Goal: Task Accomplishment & Management: Manage account settings

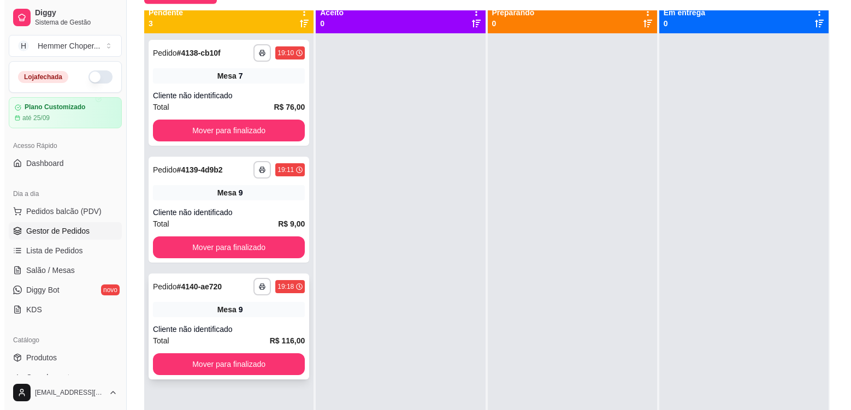
scroll to position [31, 0]
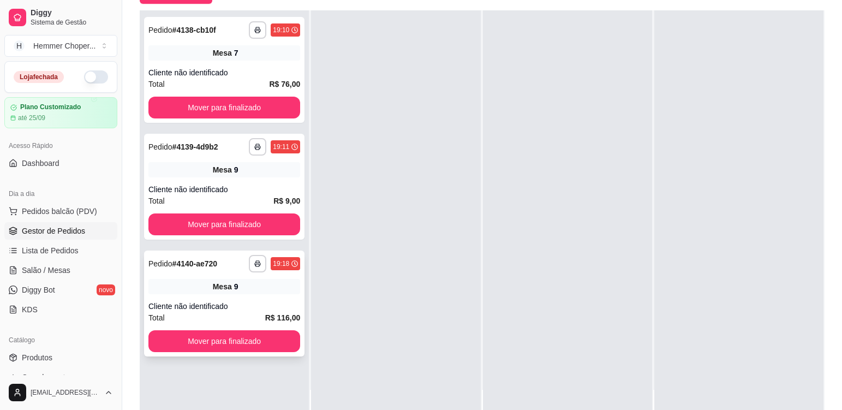
click at [253, 293] on div "Mesa 9" at bounding box center [225, 286] width 152 height 15
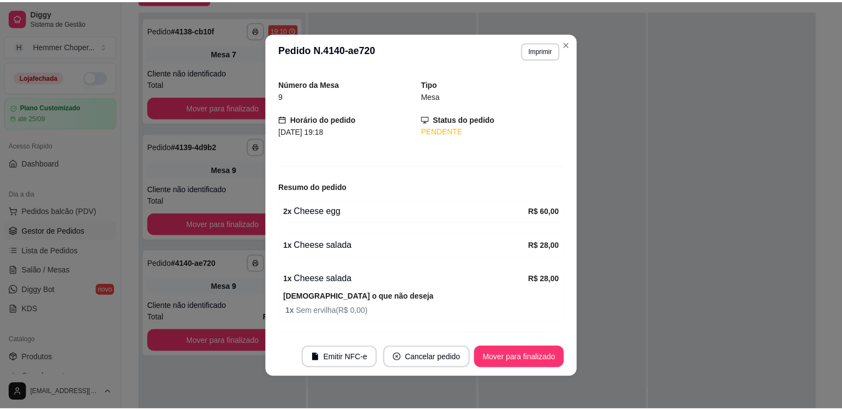
scroll to position [55, 0]
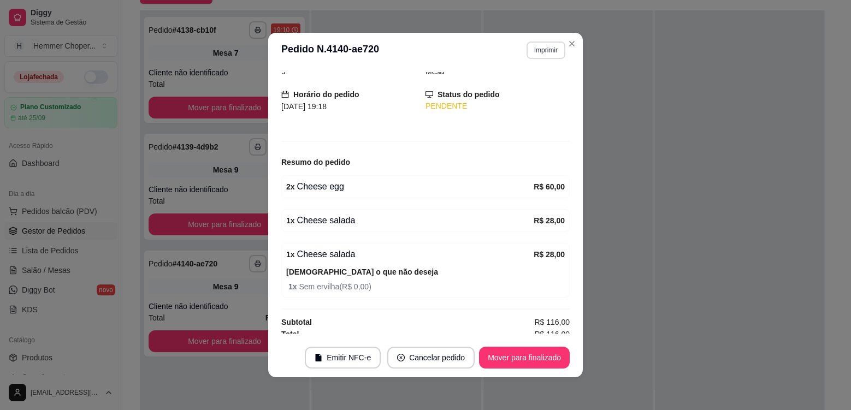
click at [543, 52] on button "Imprimir" at bounding box center [545, 49] width 39 height 17
click at [522, 97] on div "Escolha a impressora Cozinha" at bounding box center [523, 80] width 90 height 37
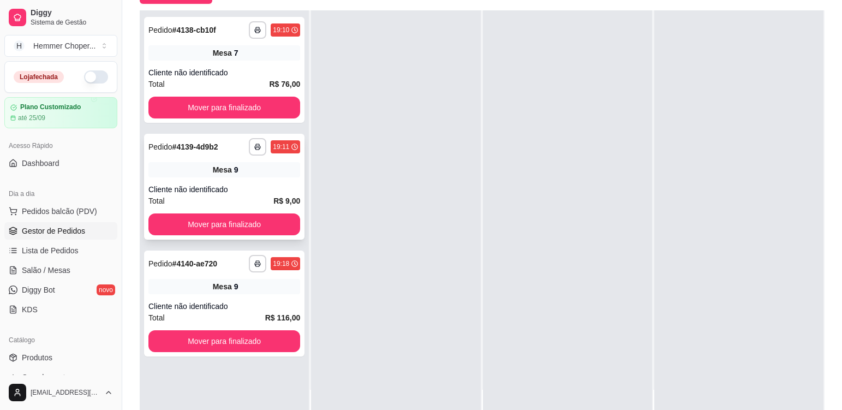
click at [261, 186] on div "Cliente não identificado" at bounding box center [225, 189] width 152 height 11
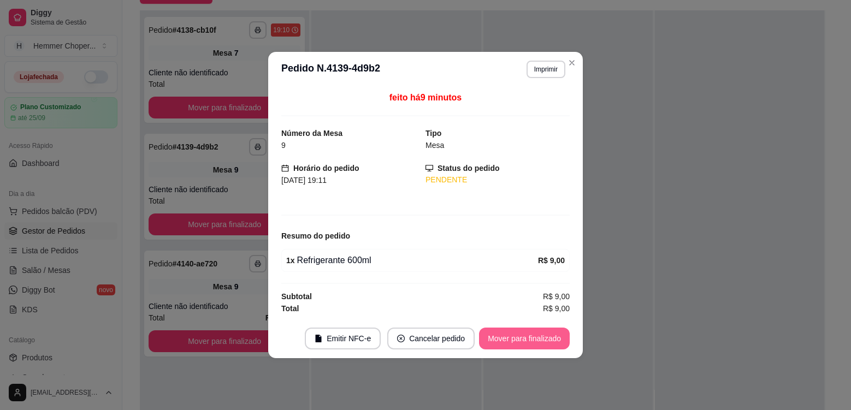
click at [521, 332] on button "Mover para finalizado" at bounding box center [524, 339] width 91 height 22
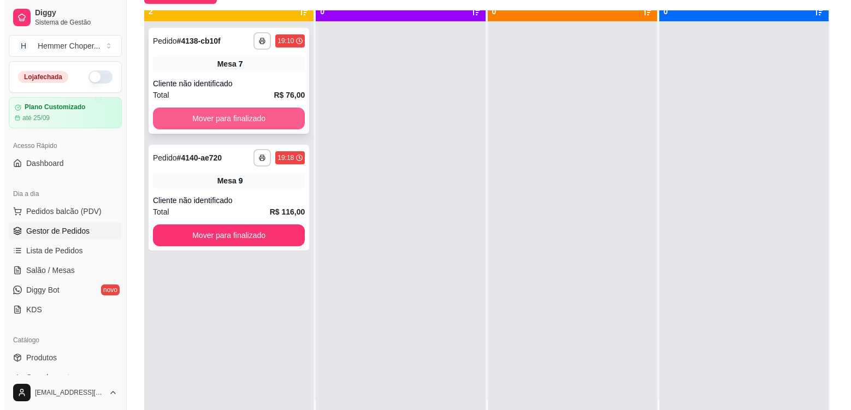
scroll to position [0, 0]
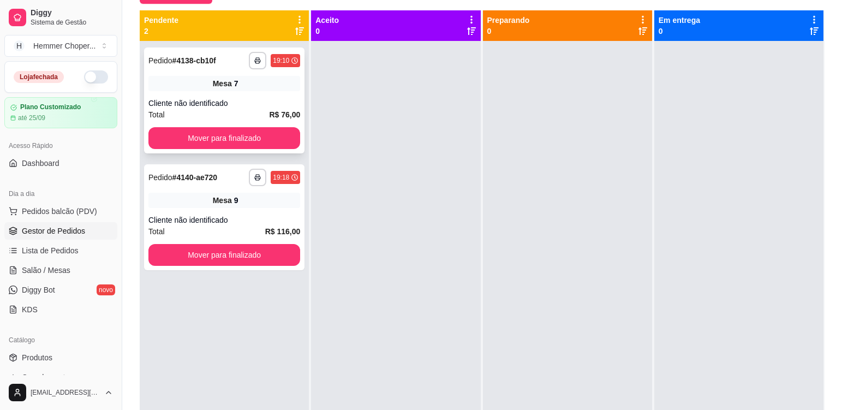
click at [264, 98] on div "Cliente não identificado" at bounding box center [225, 103] width 152 height 11
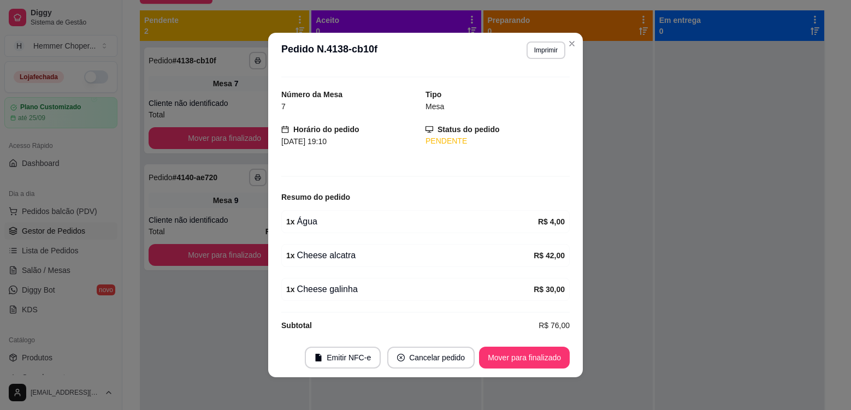
scroll to position [29, 0]
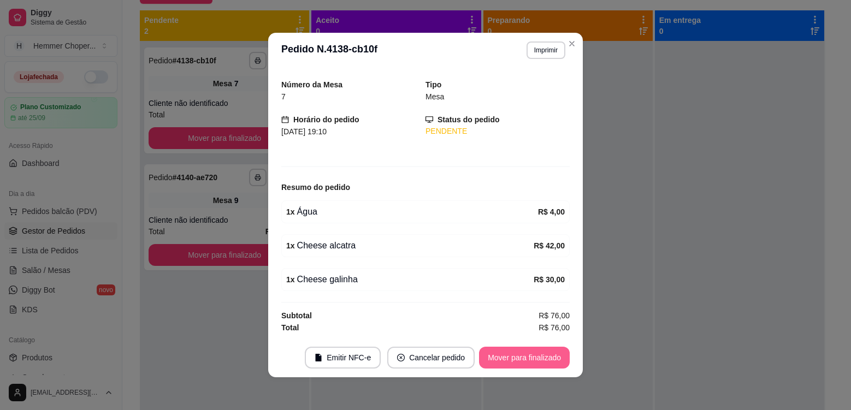
click at [519, 352] on button "Mover para finalizado" at bounding box center [524, 358] width 91 height 22
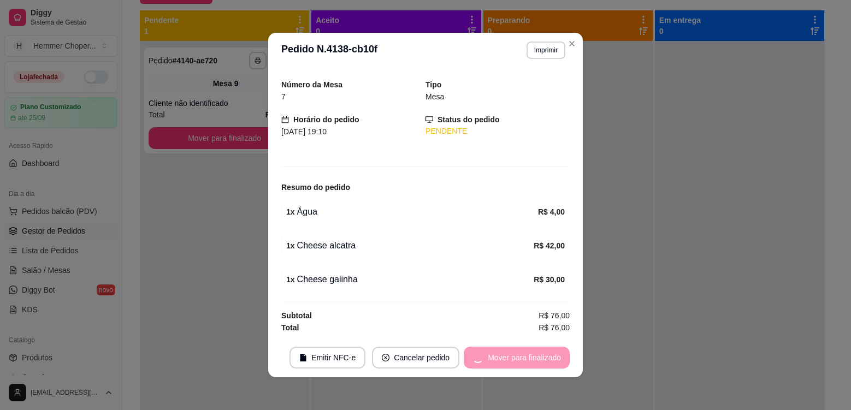
scroll to position [0, 0]
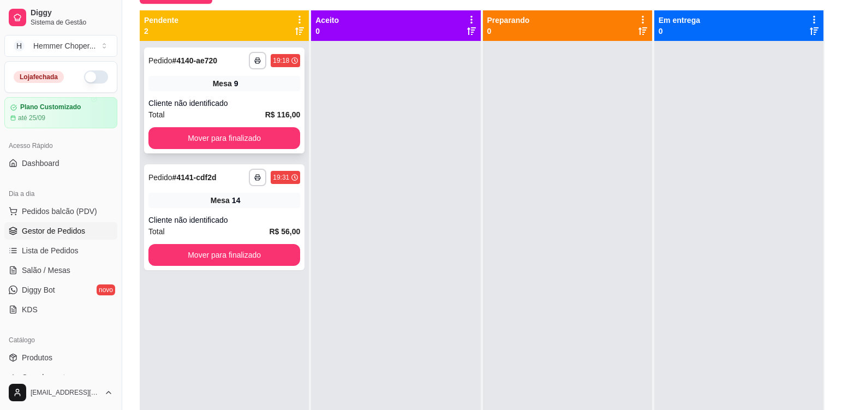
click at [243, 103] on div "Cliente não identificado" at bounding box center [225, 103] width 152 height 11
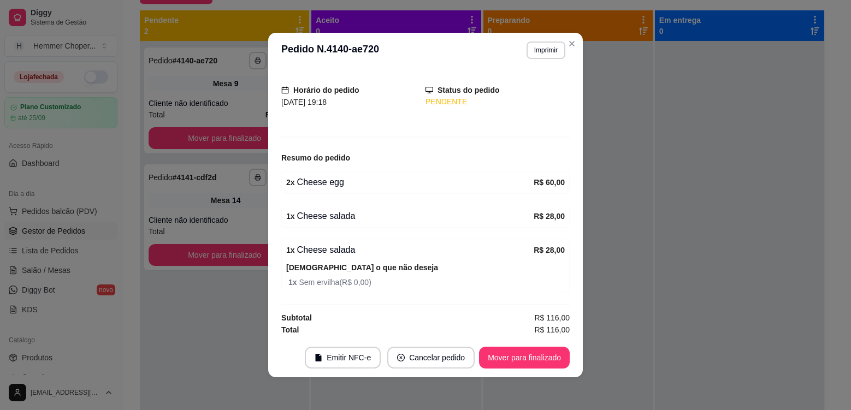
scroll to position [61, 0]
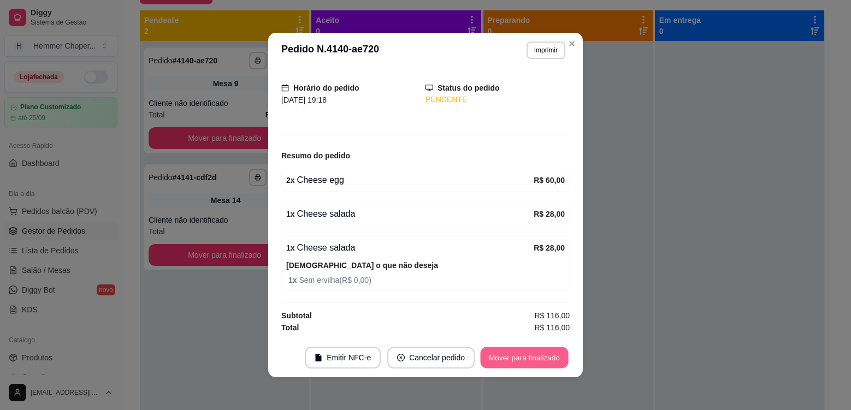
click at [535, 358] on button "Mover para finalizado" at bounding box center [524, 357] width 88 height 21
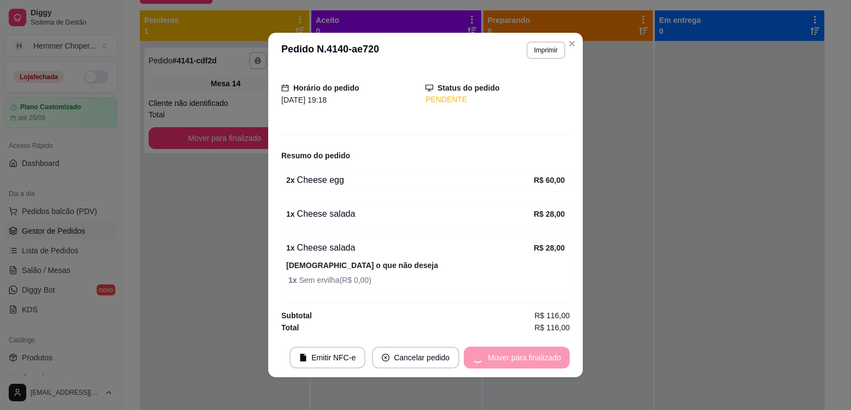
scroll to position [25, 0]
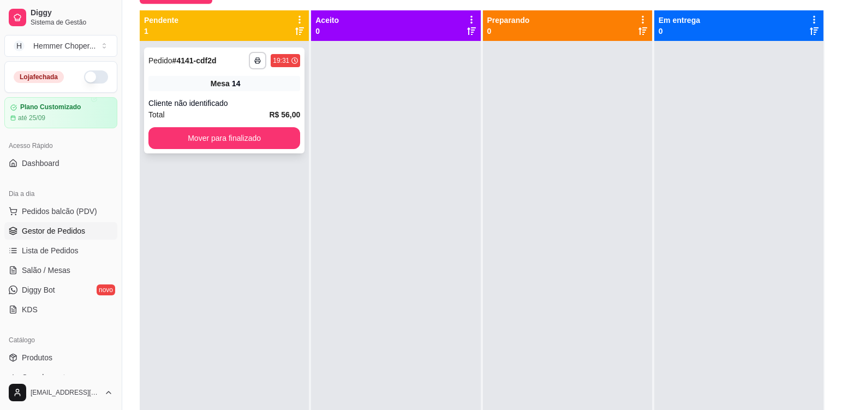
click at [236, 95] on div "**********" at bounding box center [224, 101] width 161 height 106
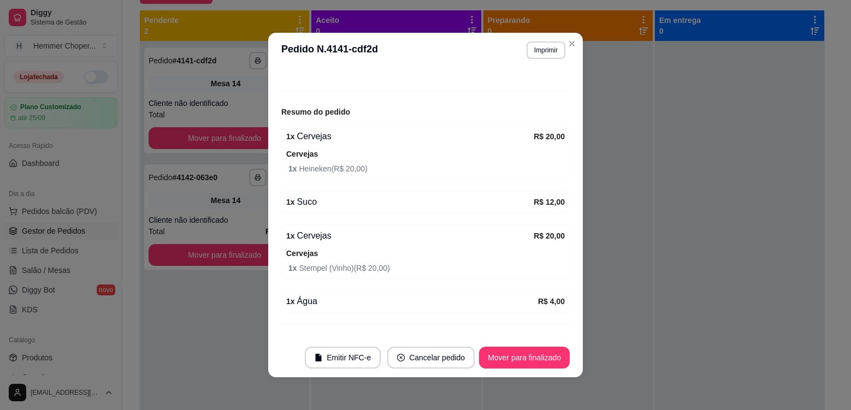
scroll to position [109, 0]
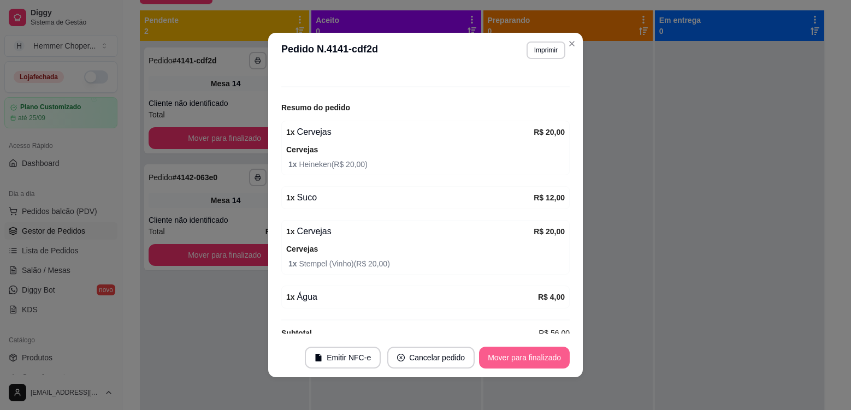
click at [515, 357] on button "Mover para finalizado" at bounding box center [524, 358] width 91 height 22
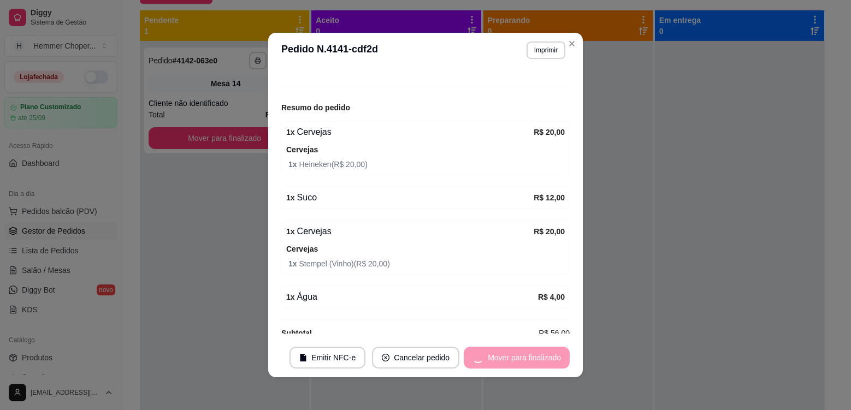
scroll to position [73, 0]
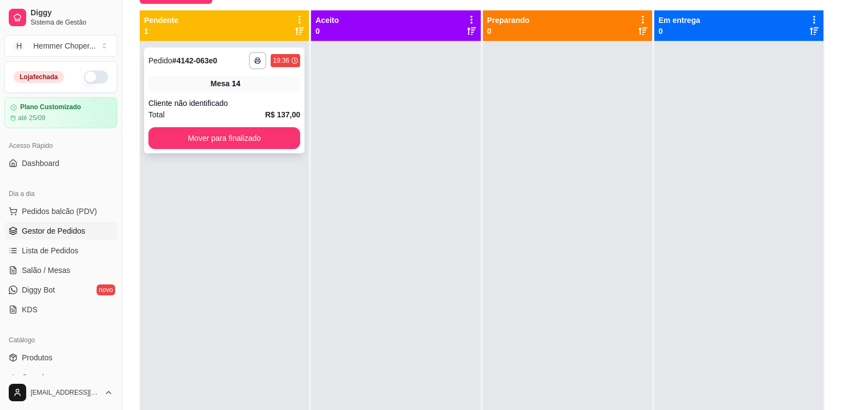
click at [269, 101] on div "Cliente não identificado" at bounding box center [225, 103] width 152 height 11
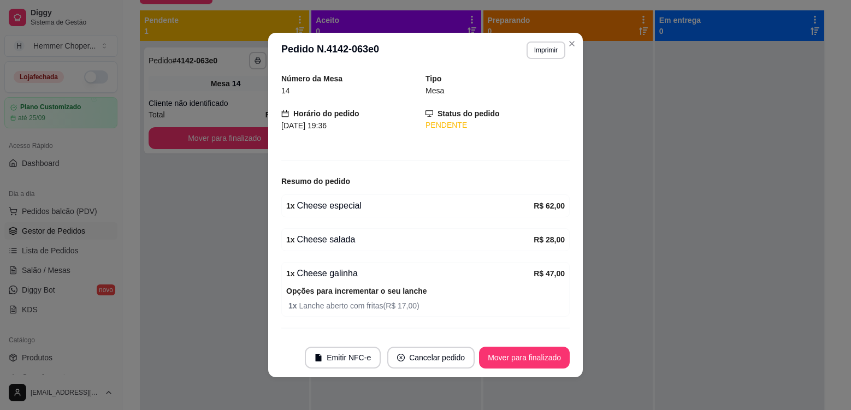
scroll to position [55, 0]
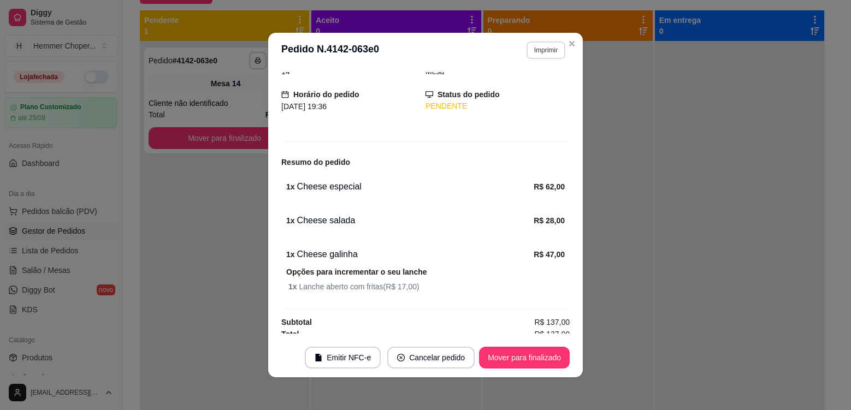
click at [545, 53] on button "Imprimir" at bounding box center [545, 49] width 39 height 17
click at [526, 88] on button "Cozinha" at bounding box center [522, 88] width 79 height 17
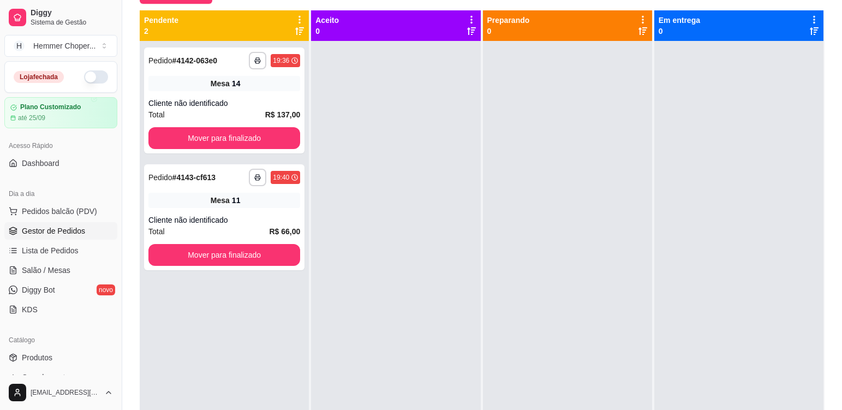
click at [196, 291] on div "**********" at bounding box center [224, 246] width 169 height 410
click at [259, 210] on div "**********" at bounding box center [224, 217] width 161 height 106
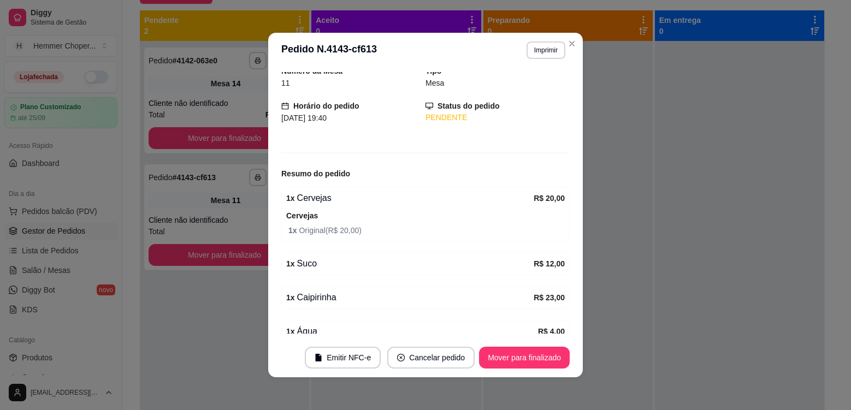
scroll to position [129, 0]
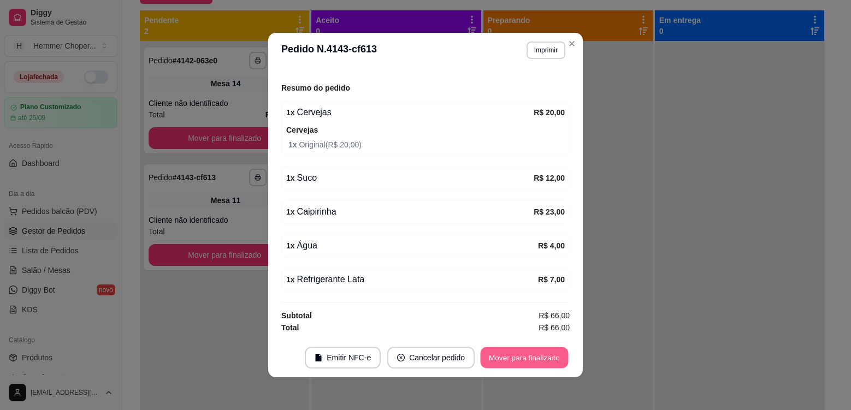
click at [526, 359] on button "Mover para finalizado" at bounding box center [524, 357] width 88 height 21
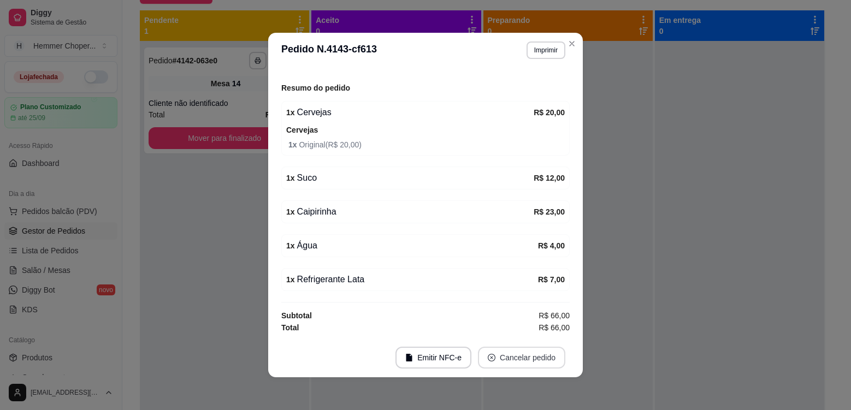
scroll to position [93, 0]
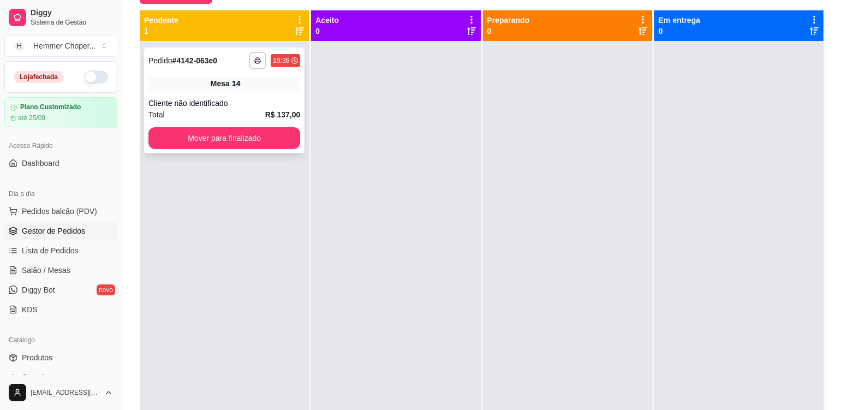
click at [269, 95] on div "**********" at bounding box center [224, 101] width 161 height 106
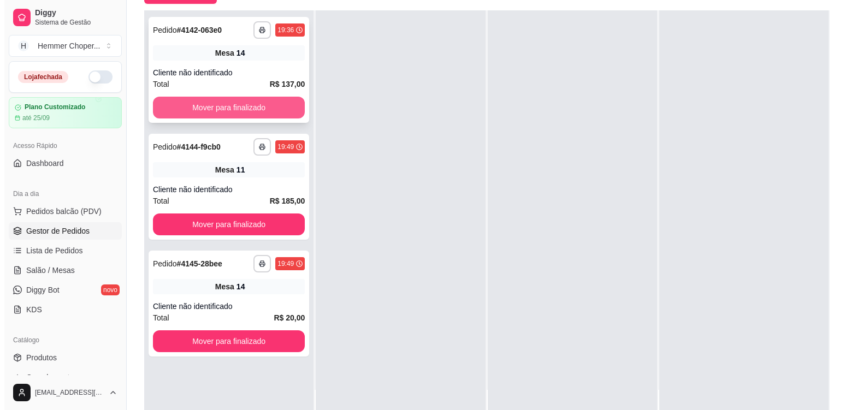
scroll to position [0, 0]
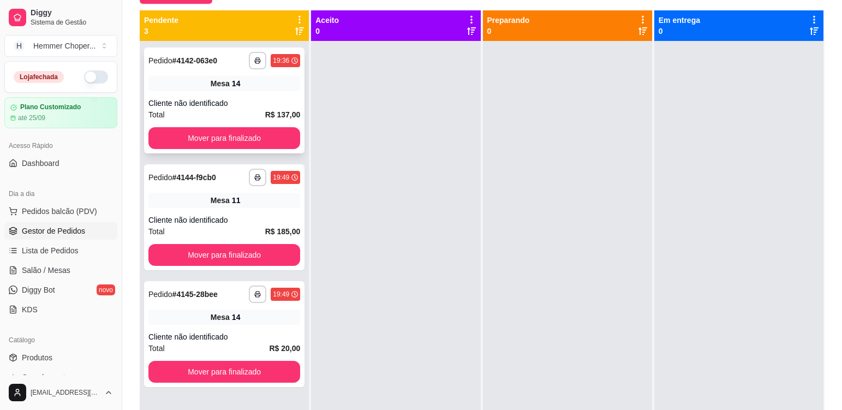
click at [261, 97] on div "**********" at bounding box center [224, 101] width 161 height 106
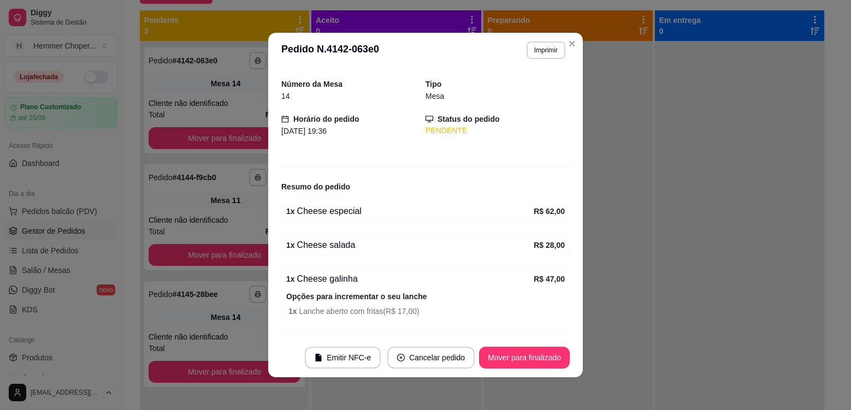
scroll to position [61, 0]
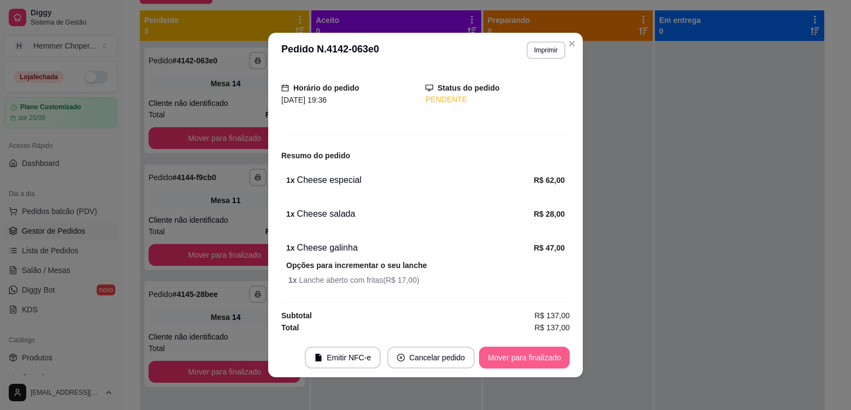
click at [509, 360] on button "Mover para finalizado" at bounding box center [524, 358] width 91 height 22
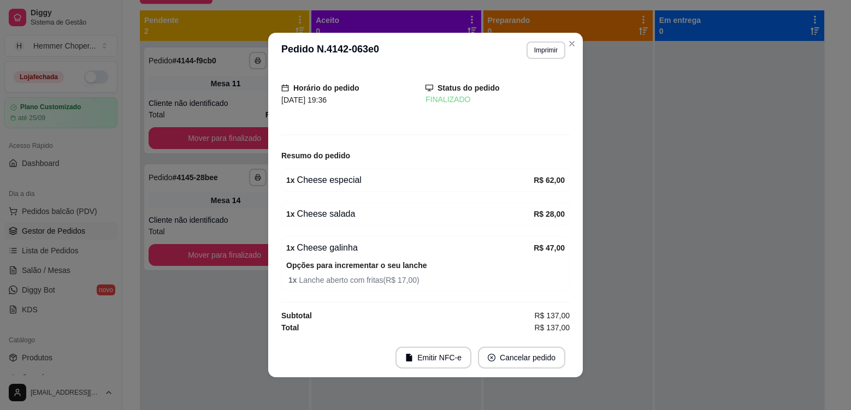
scroll to position [25, 0]
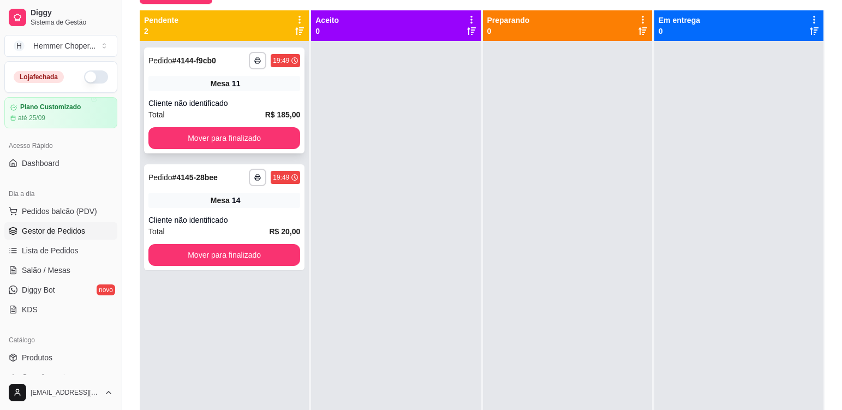
click at [272, 98] on div "Cliente não identificado" at bounding box center [225, 103] width 152 height 11
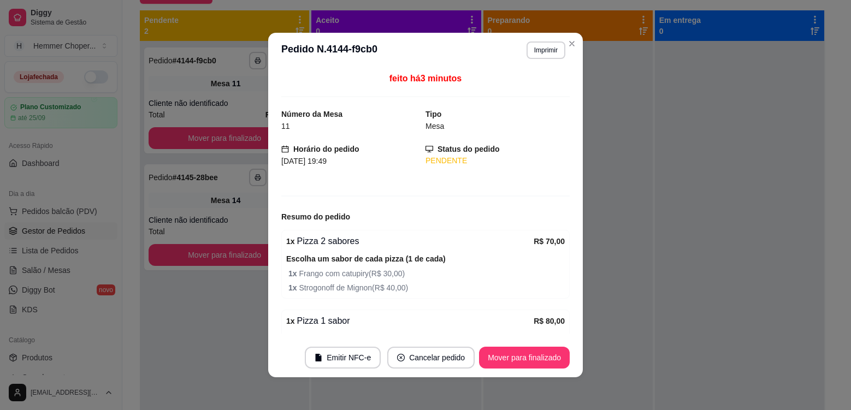
scroll to position [107, 0]
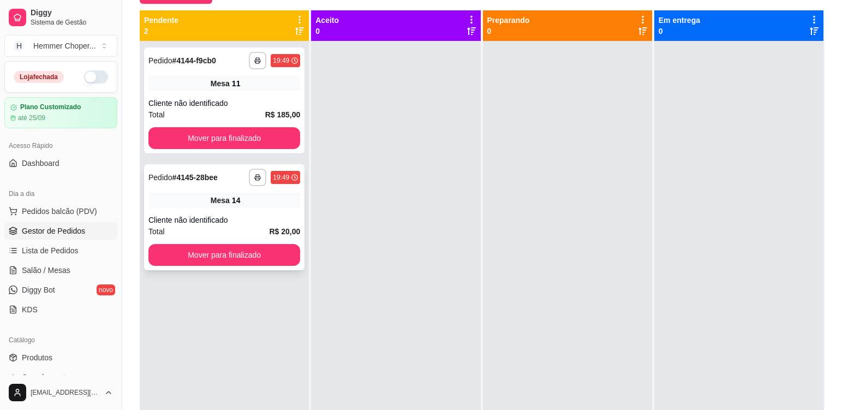
click at [247, 216] on div "Cliente não identificado" at bounding box center [225, 220] width 152 height 11
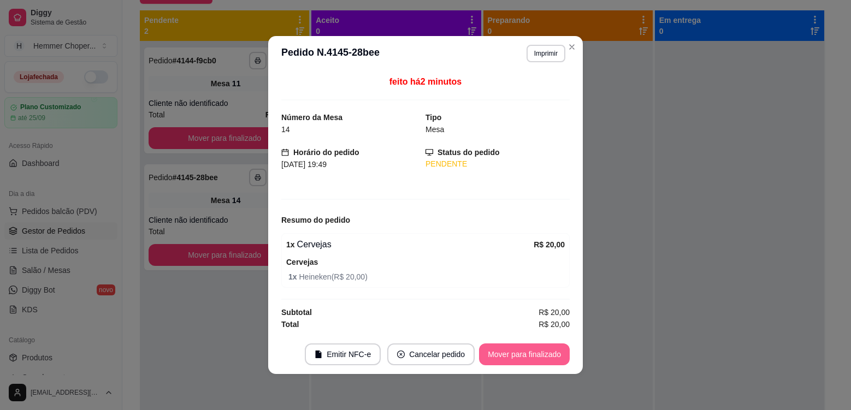
click at [508, 351] on button "Mover para finalizado" at bounding box center [524, 354] width 91 height 22
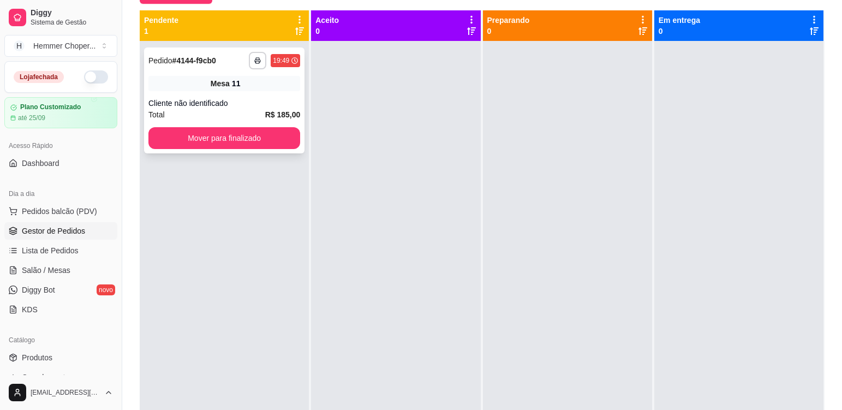
click at [265, 90] on div "Mesa 11" at bounding box center [225, 83] width 152 height 15
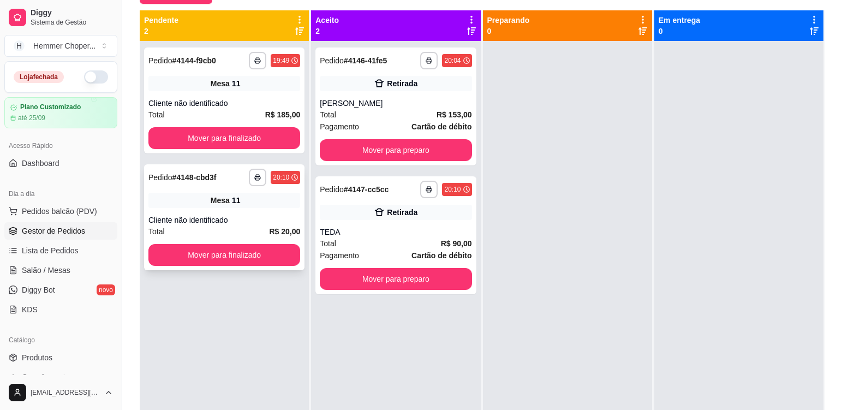
click at [274, 216] on div "Cliente não identificado" at bounding box center [225, 220] width 152 height 11
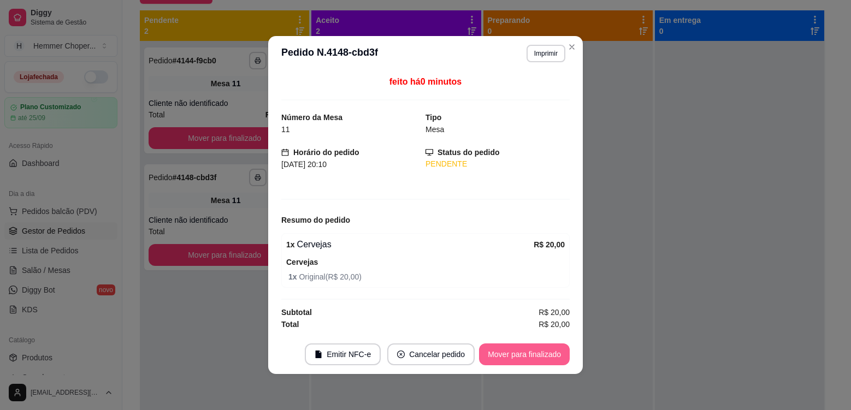
click at [536, 354] on button "Mover para finalizado" at bounding box center [524, 354] width 91 height 22
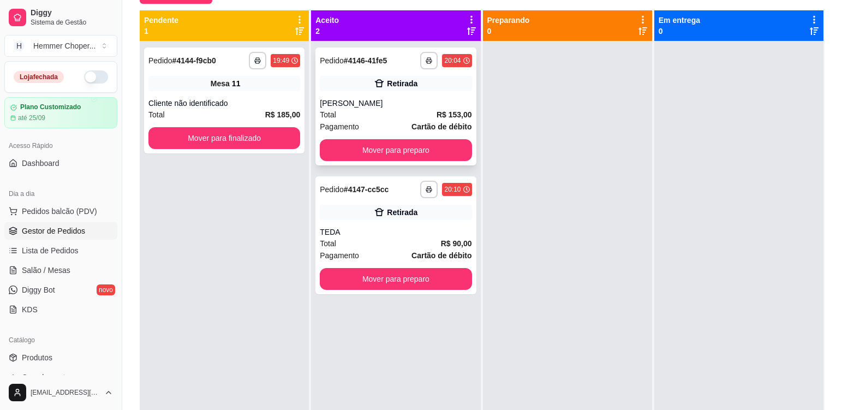
click at [378, 109] on div "Total R$ 153,00" at bounding box center [396, 115] width 152 height 12
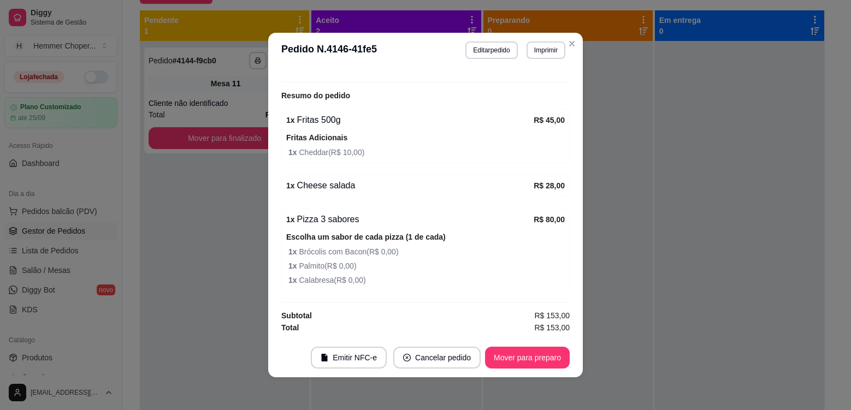
scroll to position [2, 0]
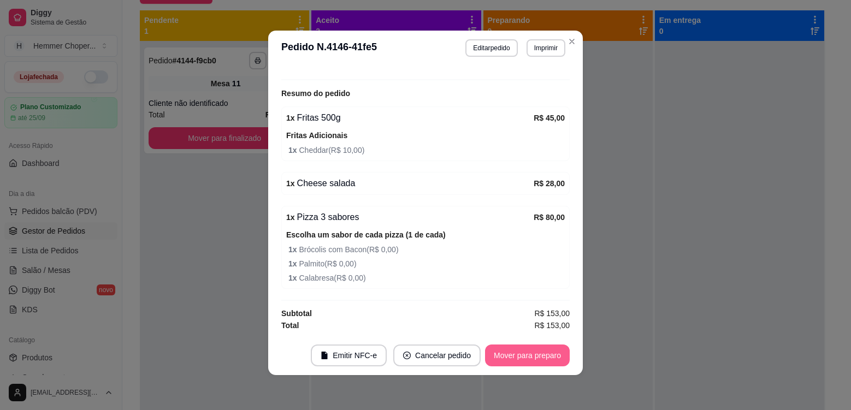
click at [544, 358] on button "Mover para preparo" at bounding box center [527, 356] width 85 height 22
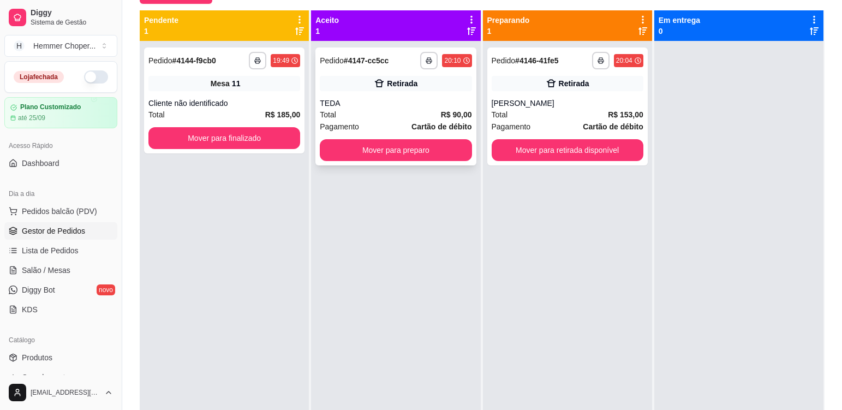
click at [370, 116] on div "Total R$ 90,00" at bounding box center [396, 115] width 152 height 12
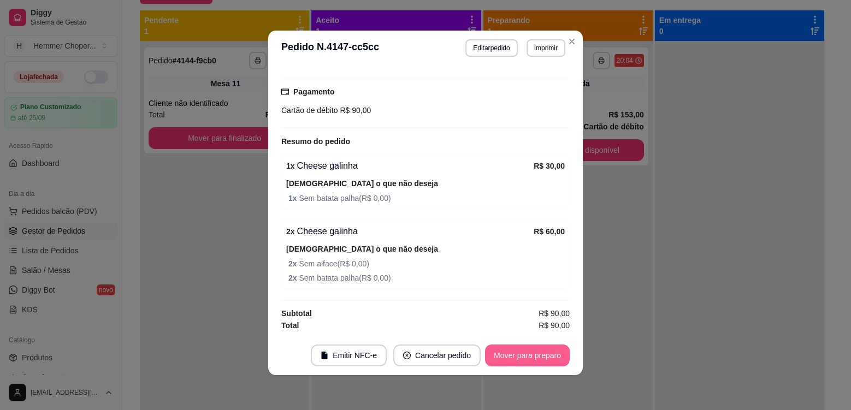
click at [537, 356] on button "Mover para preparo" at bounding box center [527, 356] width 85 height 22
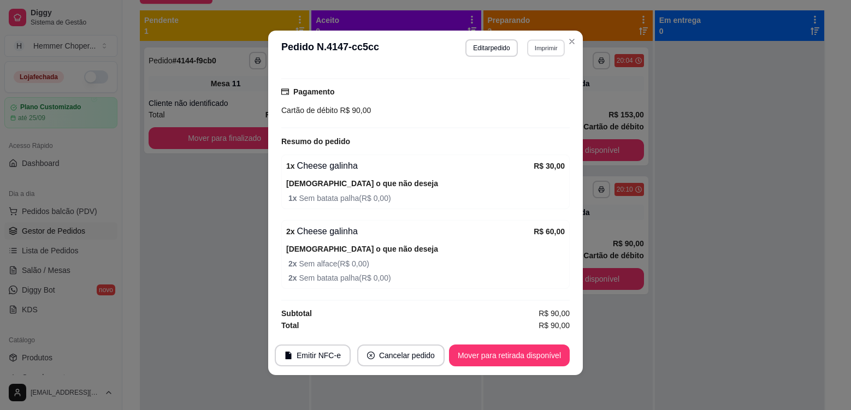
click at [536, 52] on button "Imprimir" at bounding box center [546, 47] width 38 height 17
click at [531, 88] on button "Cozinha" at bounding box center [522, 86] width 79 height 17
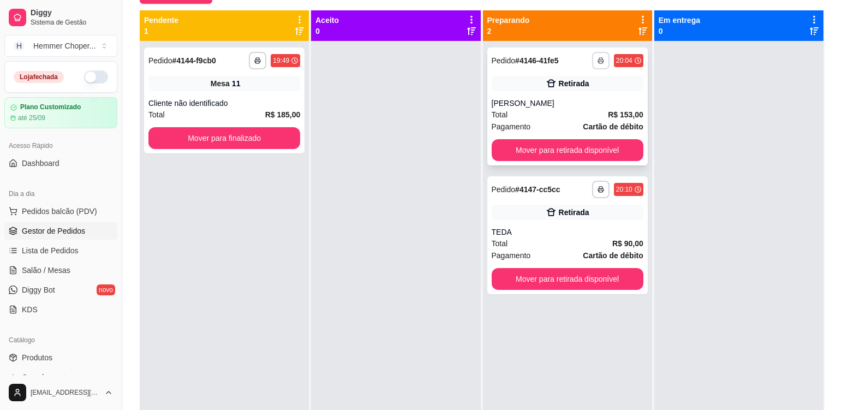
click at [598, 63] on icon "button" at bounding box center [601, 60] width 7 height 7
click at [578, 98] on button "Cozinha" at bounding box center [566, 98] width 79 height 17
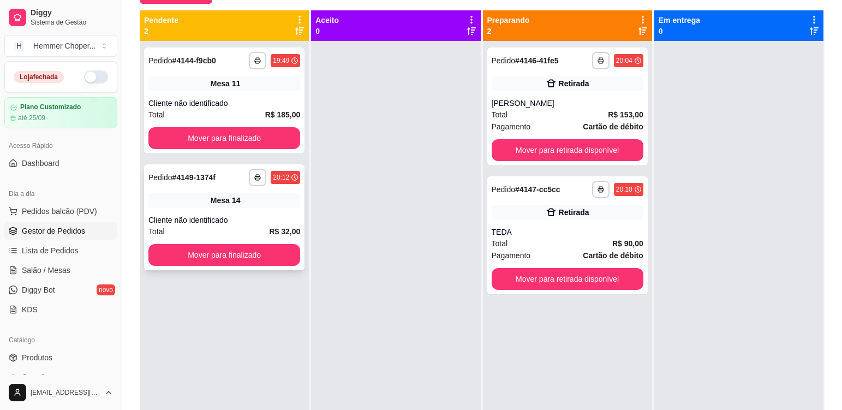
click at [277, 206] on div "Mesa 14" at bounding box center [225, 200] width 152 height 15
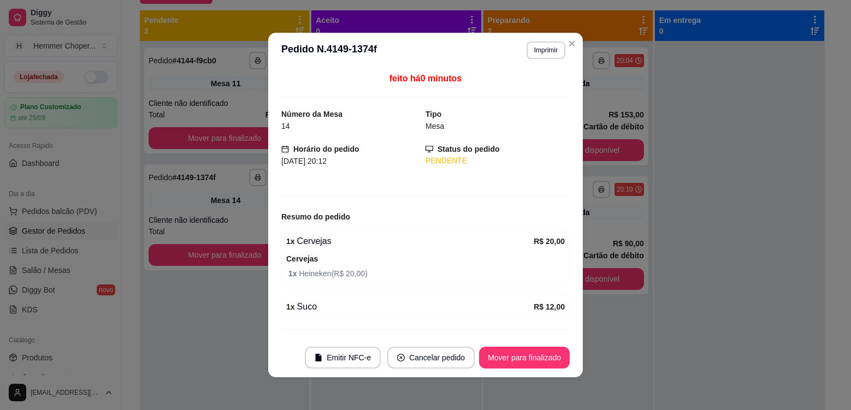
scroll to position [27, 0]
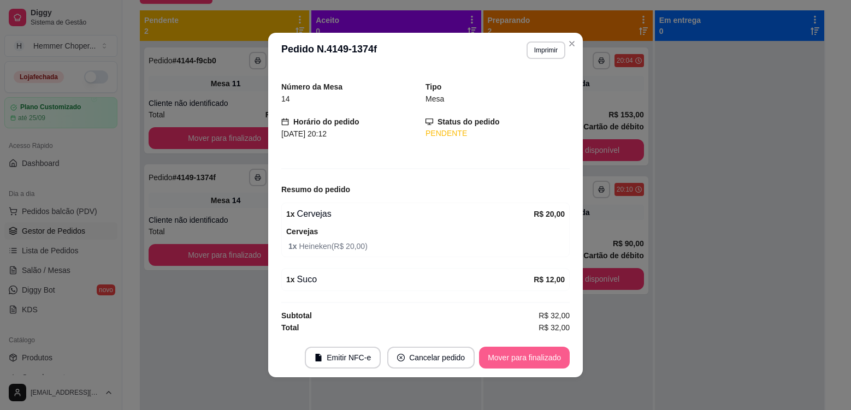
click at [515, 349] on button "Mover para finalizado" at bounding box center [524, 358] width 91 height 22
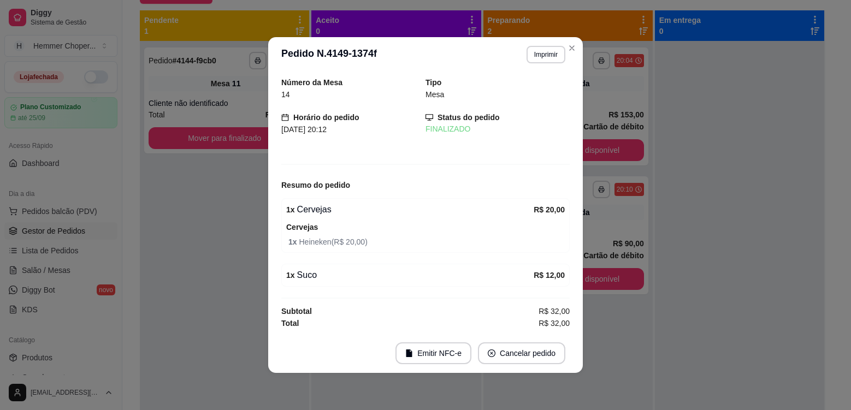
scroll to position [0, 0]
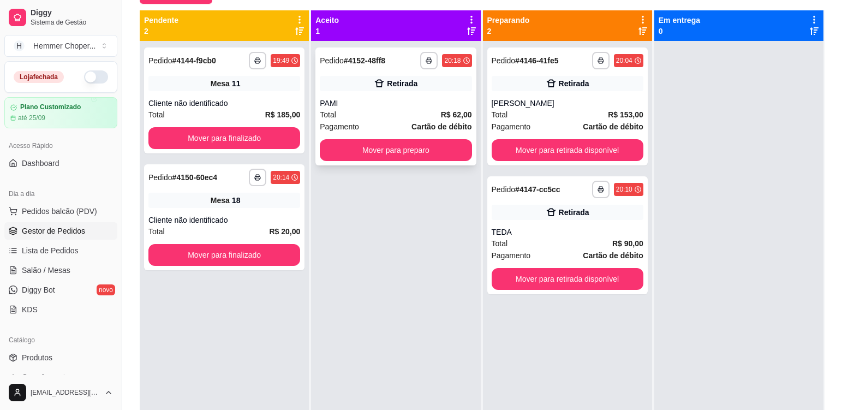
click at [384, 111] on div "Total R$ 62,00" at bounding box center [396, 115] width 152 height 12
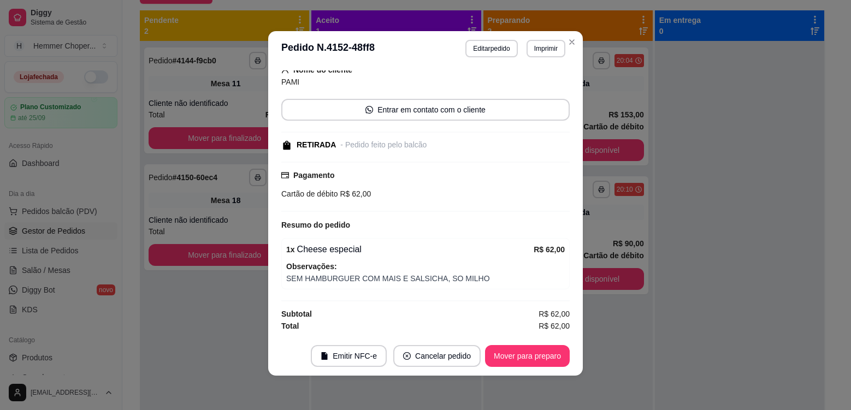
scroll to position [2, 0]
click at [538, 51] on button "Imprimir" at bounding box center [545, 47] width 39 height 17
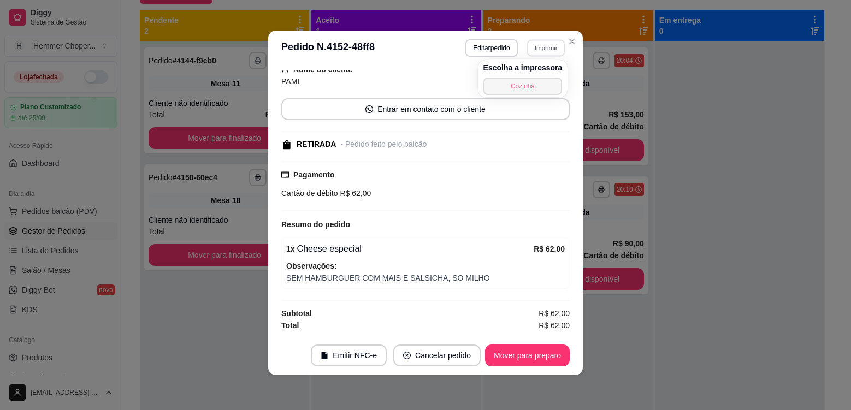
click at [531, 88] on button "Cozinha" at bounding box center [522, 86] width 79 height 17
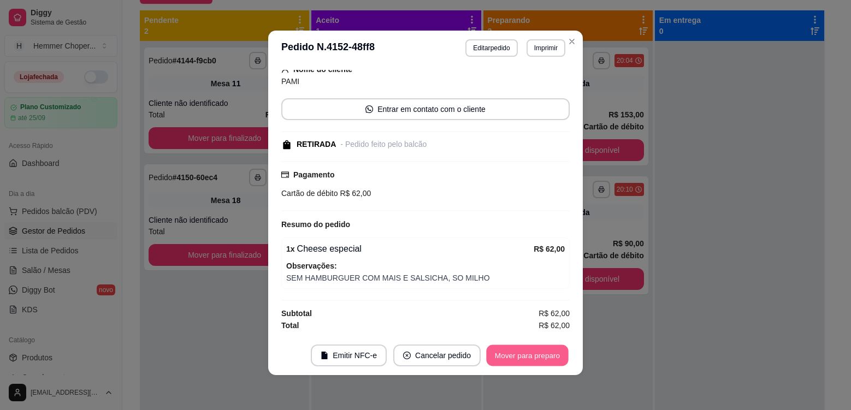
click at [508, 355] on button "Mover para preparo" at bounding box center [527, 355] width 82 height 21
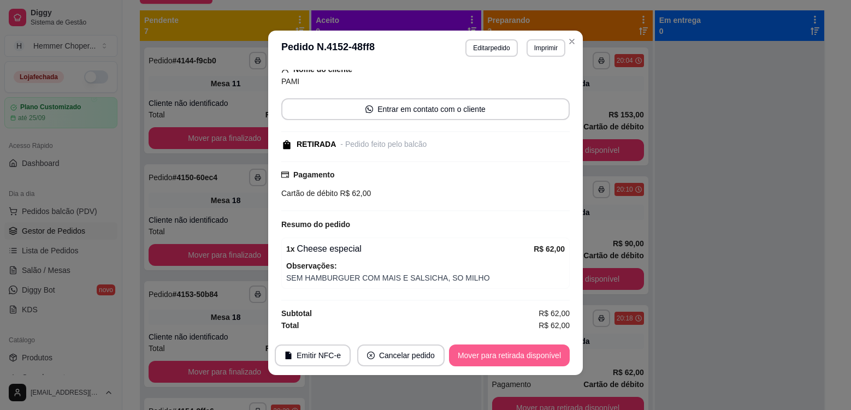
click at [488, 354] on button "Mover para retirada disponível" at bounding box center [509, 356] width 121 height 22
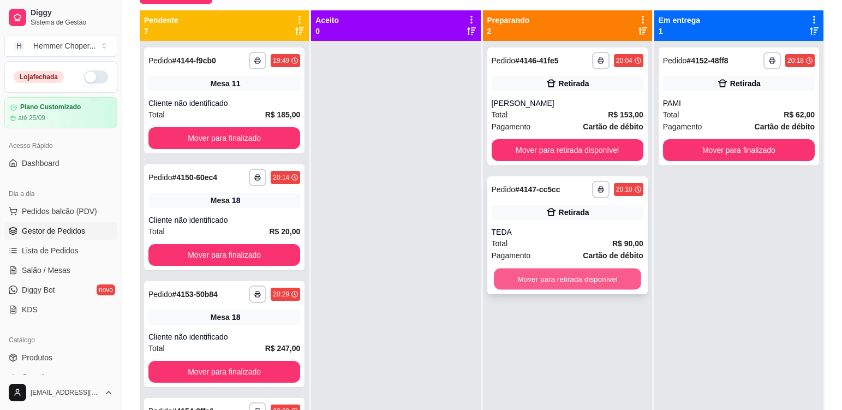
click at [560, 284] on button "Mover para retirada disponível" at bounding box center [567, 279] width 147 height 21
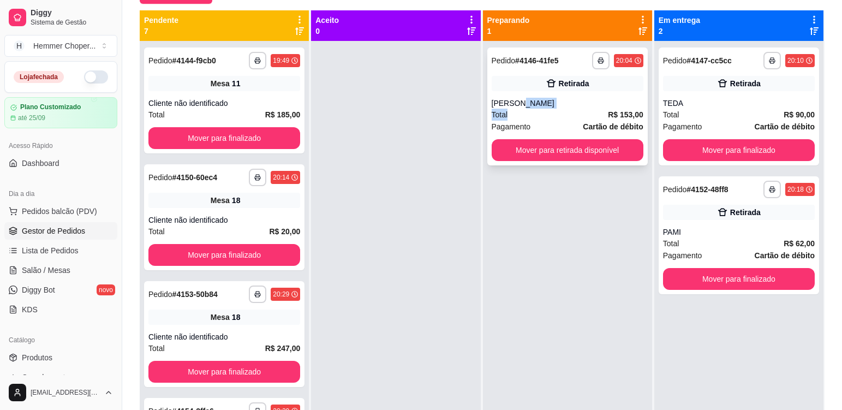
click at [578, 111] on div "**********" at bounding box center [568, 107] width 161 height 118
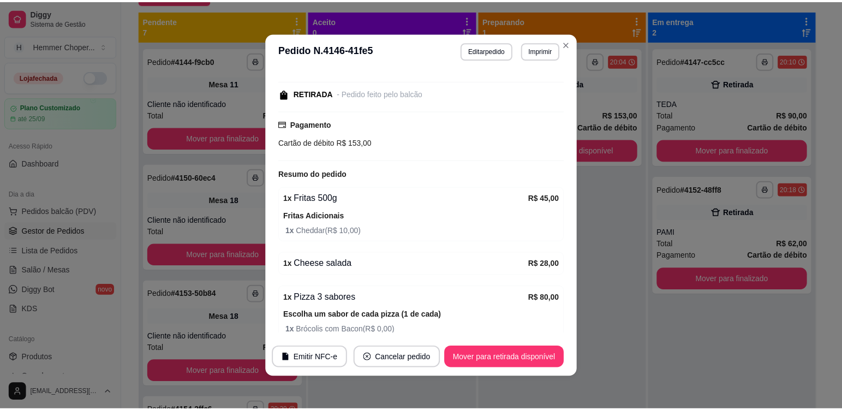
scroll to position [204, 0]
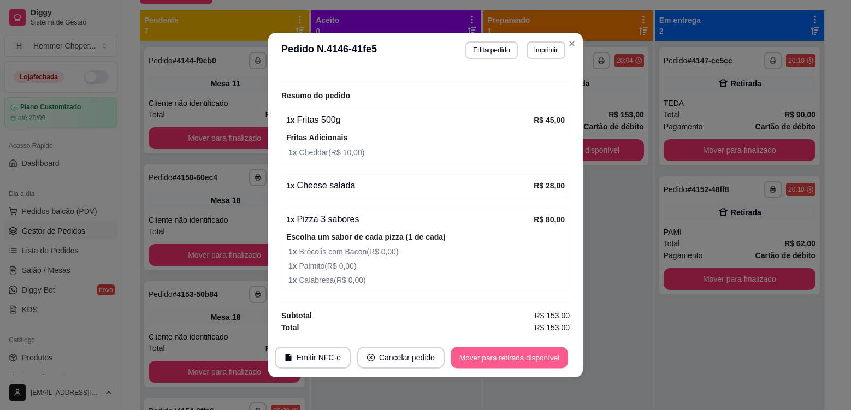
click at [499, 356] on button "Mover para retirada disponível" at bounding box center [508, 357] width 117 height 21
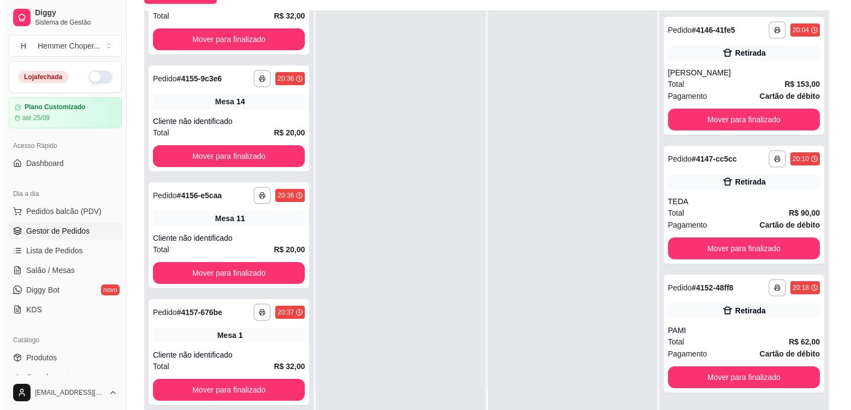
scroll to position [167, 0]
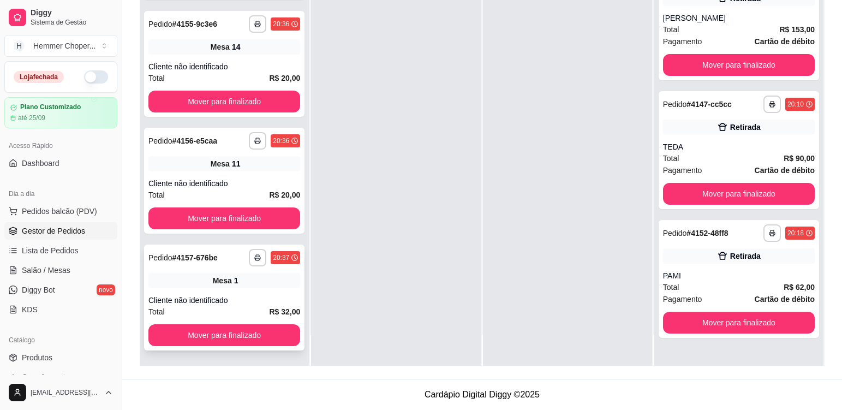
click at [243, 294] on div "**********" at bounding box center [224, 298] width 161 height 106
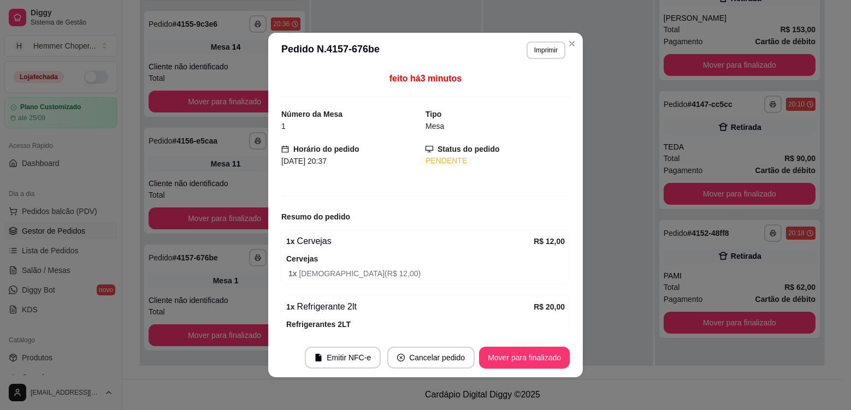
scroll to position [59, 0]
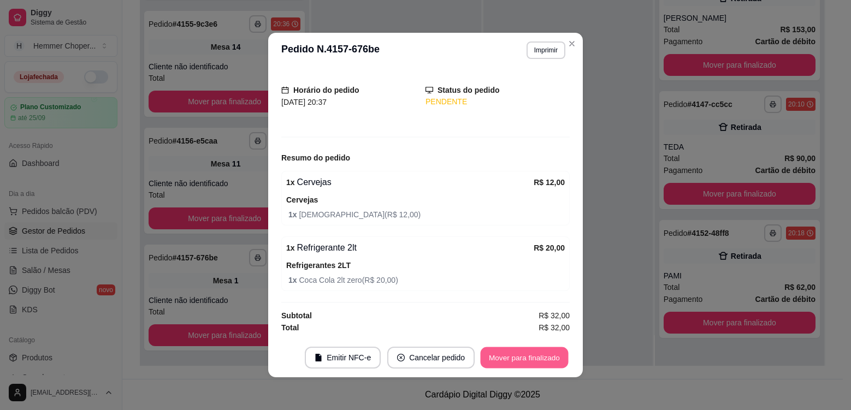
click at [545, 357] on button "Mover para finalizado" at bounding box center [524, 357] width 88 height 21
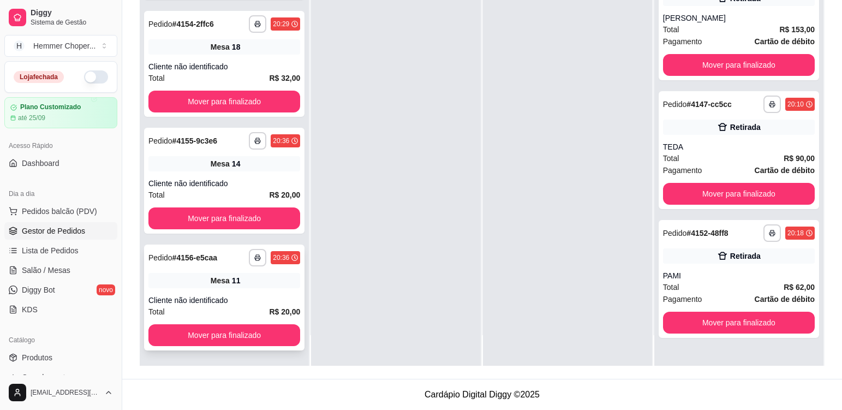
click at [265, 293] on div "**********" at bounding box center [224, 298] width 161 height 106
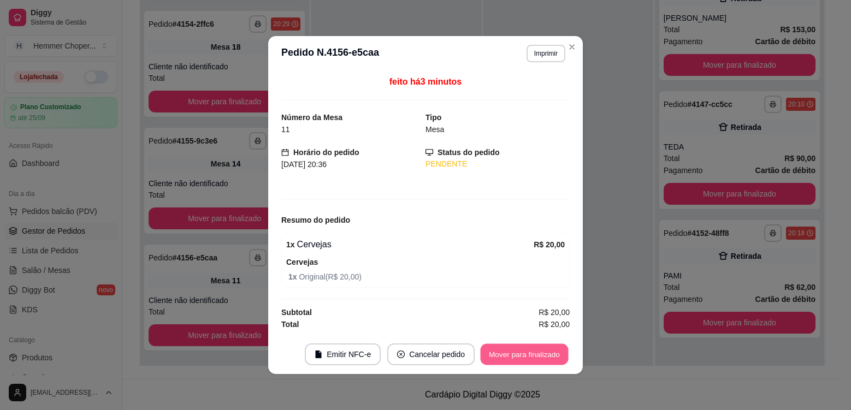
click at [499, 354] on button "Mover para finalizado" at bounding box center [524, 354] width 88 height 21
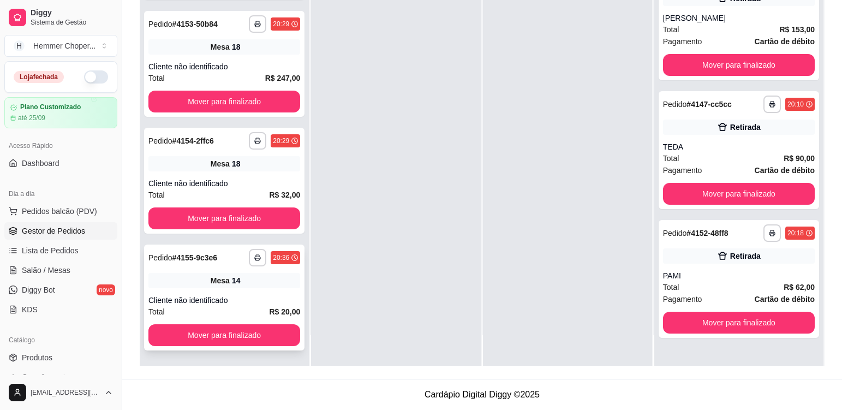
click at [265, 280] on div "Mesa 14" at bounding box center [225, 280] width 152 height 15
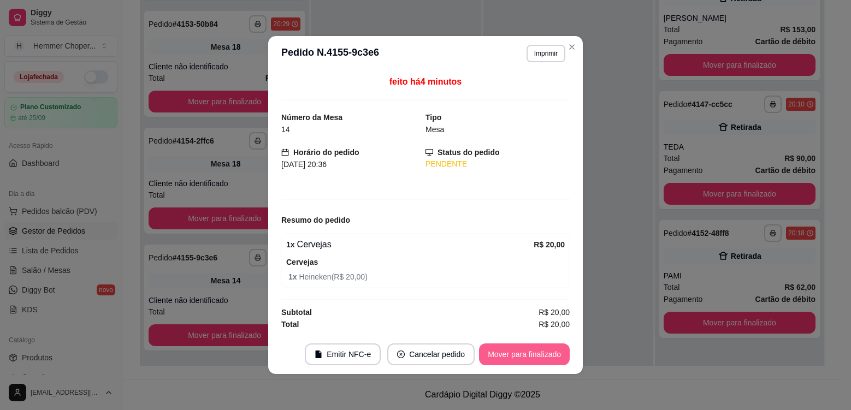
click at [532, 356] on button "Mover para finalizado" at bounding box center [524, 354] width 91 height 22
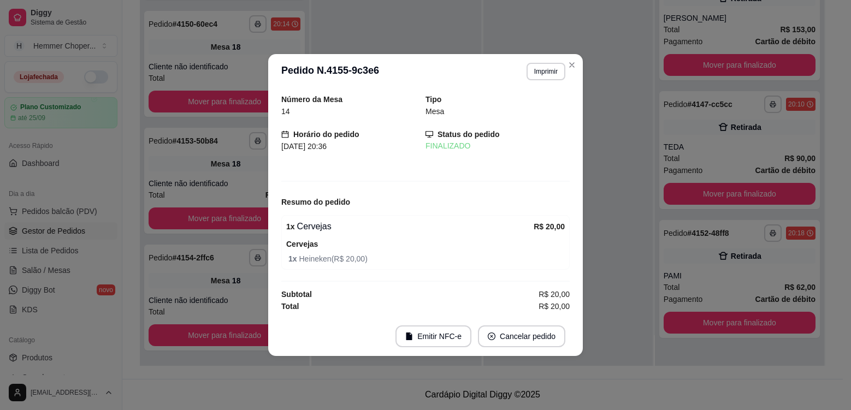
scroll to position [68, 0]
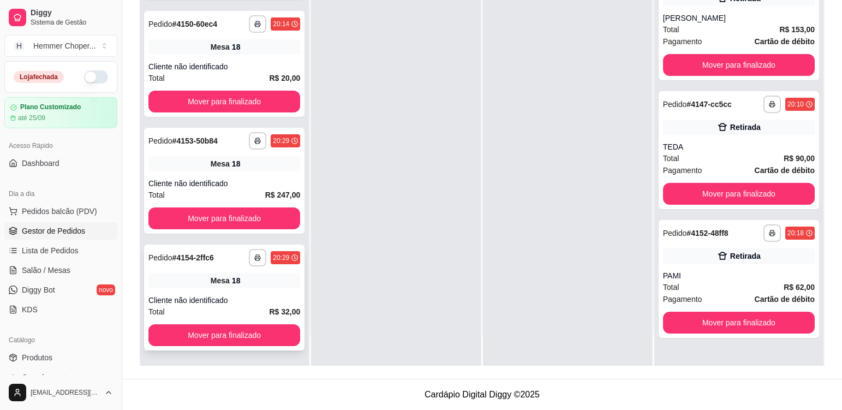
click at [260, 284] on div "Mesa 18" at bounding box center [225, 280] width 152 height 15
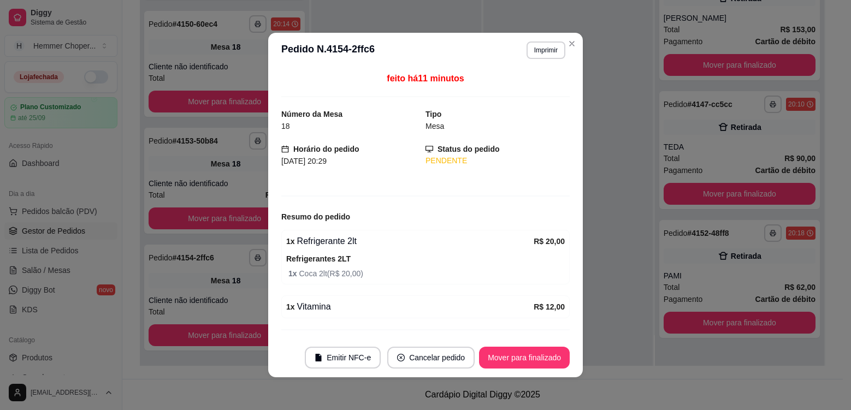
scroll to position [27, 0]
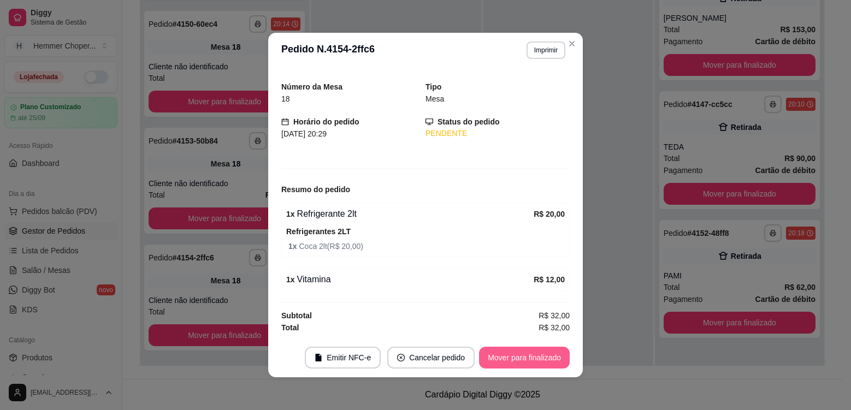
click at [534, 359] on button "Mover para finalizado" at bounding box center [524, 358] width 91 height 22
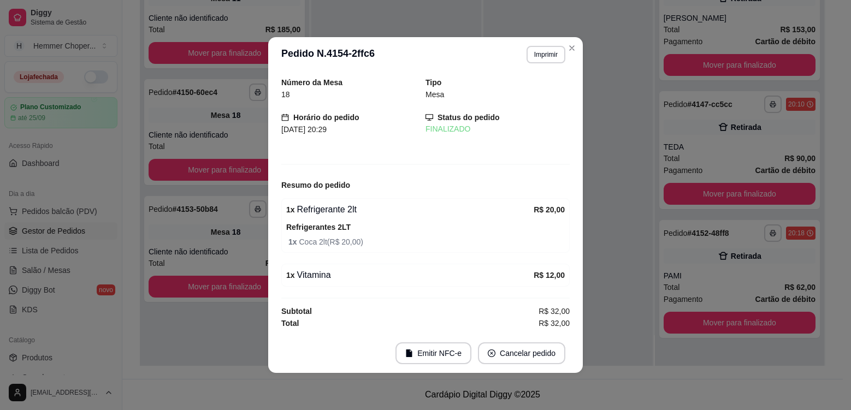
scroll to position [0, 0]
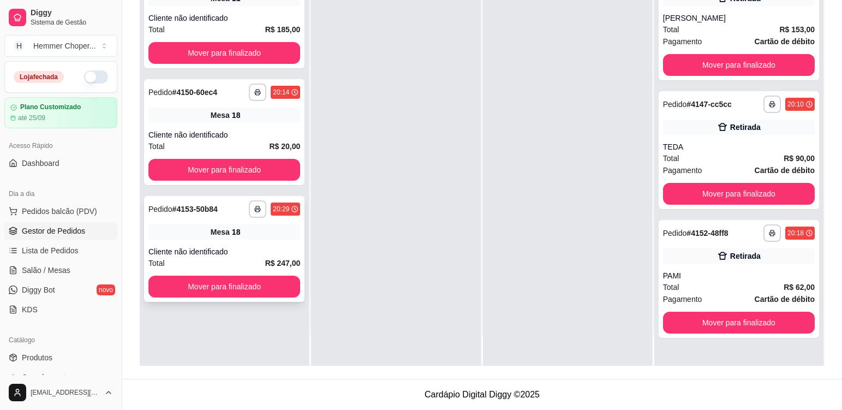
click at [262, 246] on div "Cliente não identificado" at bounding box center [225, 251] width 152 height 11
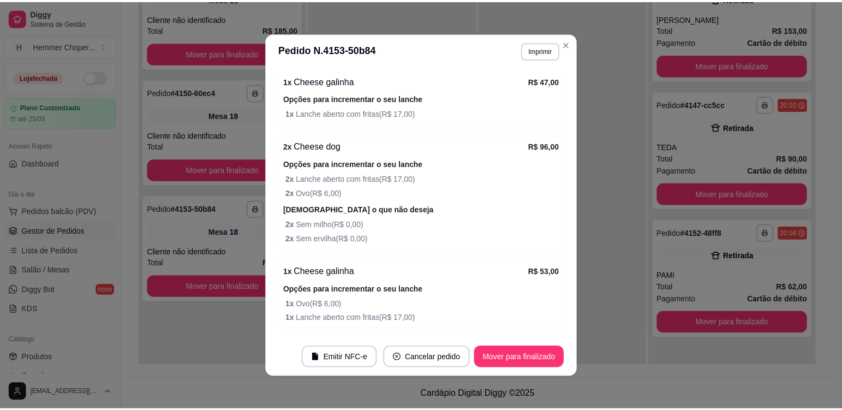
scroll to position [273, 0]
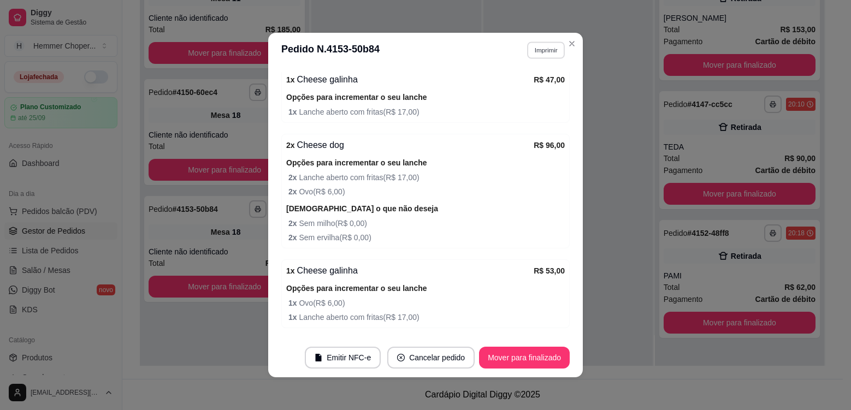
click at [548, 50] on button "Imprimir" at bounding box center [546, 49] width 38 height 17
click at [537, 91] on button "Cozinha" at bounding box center [522, 88] width 79 height 17
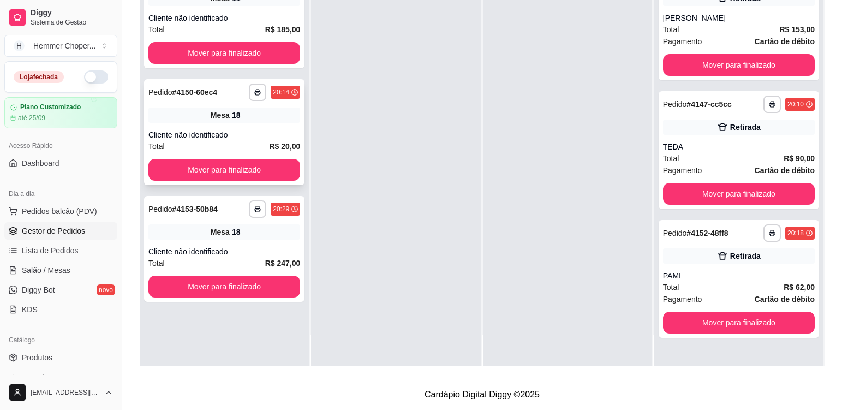
click at [255, 122] on div "Mesa 18" at bounding box center [225, 115] width 152 height 15
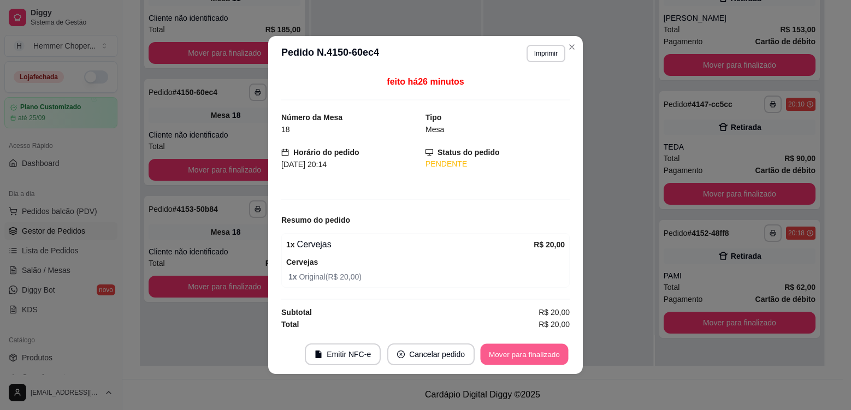
click at [508, 357] on button "Mover para finalizado" at bounding box center [524, 354] width 88 height 21
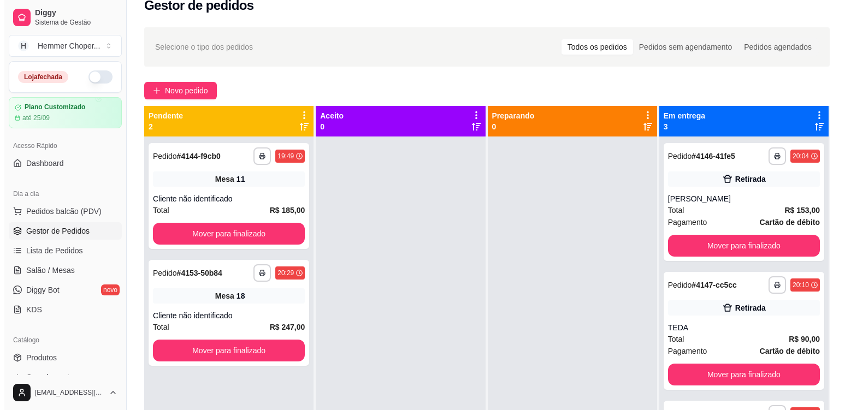
scroll to position [3, 0]
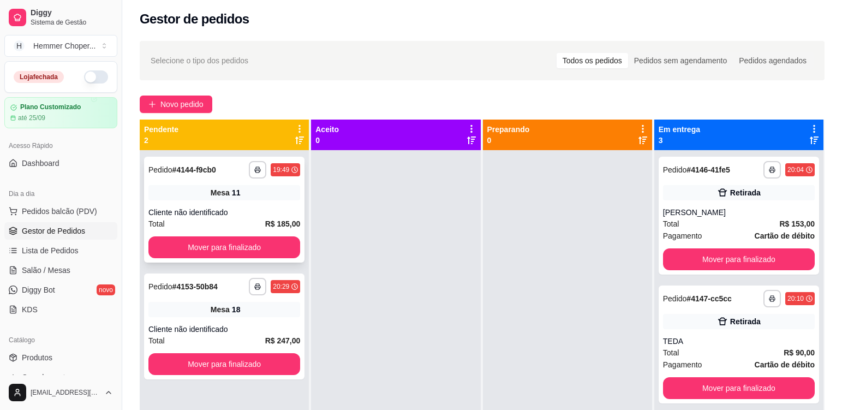
click at [252, 212] on div "Cliente não identificado" at bounding box center [225, 212] width 152 height 11
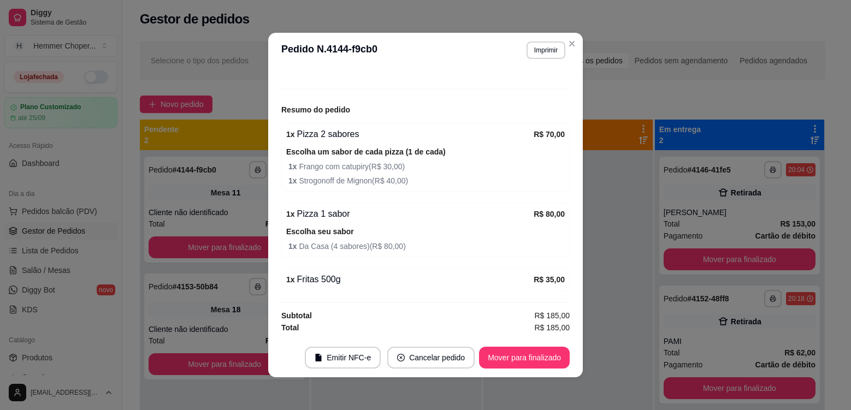
scroll to position [2, 0]
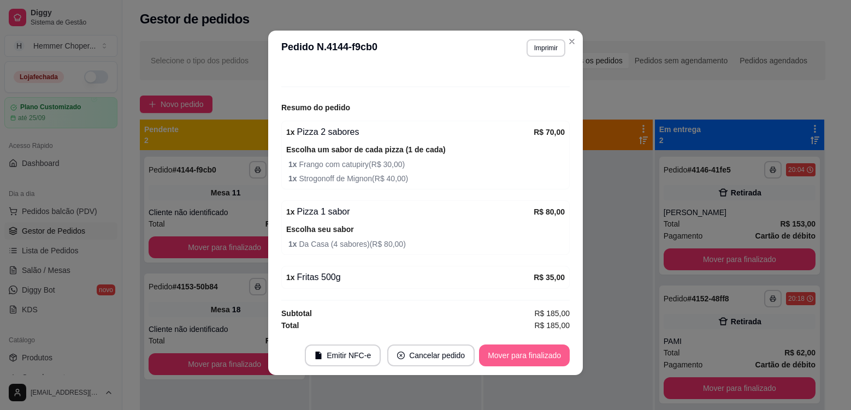
click at [498, 354] on button "Mover para finalizado" at bounding box center [524, 356] width 91 height 22
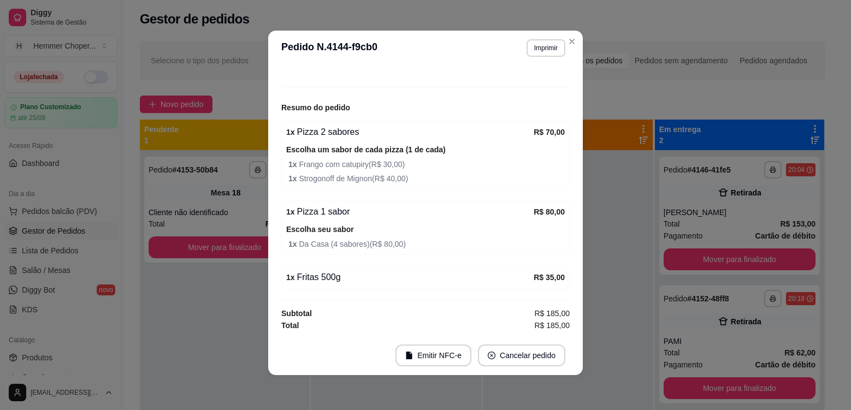
scroll to position [71, 0]
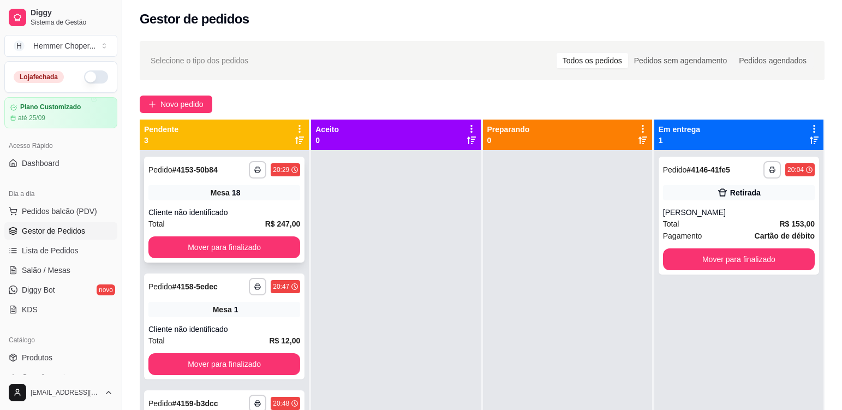
click at [192, 197] on div "Mesa 18" at bounding box center [225, 192] width 152 height 15
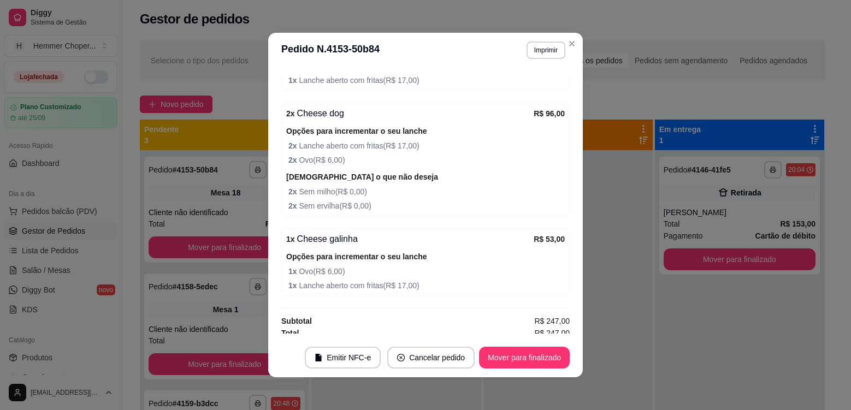
scroll to position [310, 0]
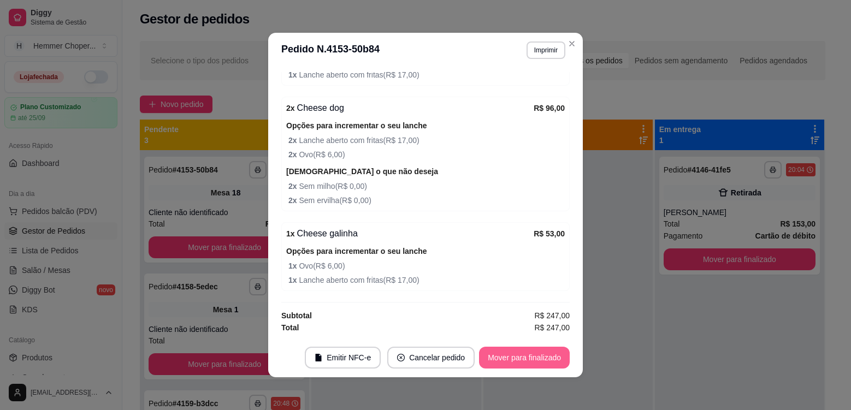
click at [529, 357] on button "Mover para finalizado" at bounding box center [524, 358] width 91 height 22
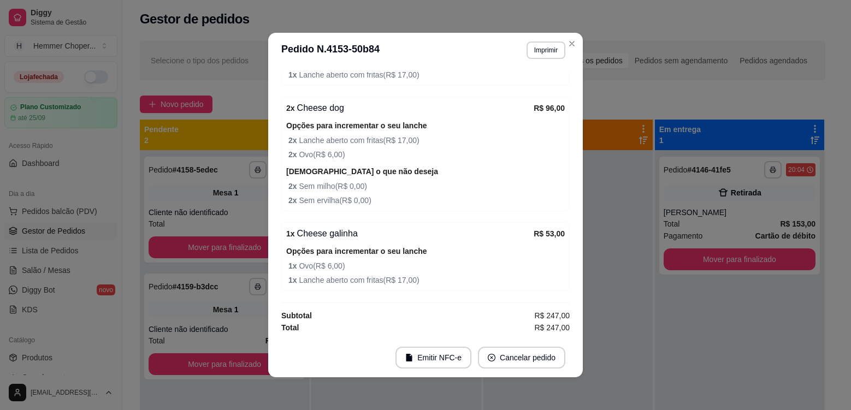
scroll to position [274, 0]
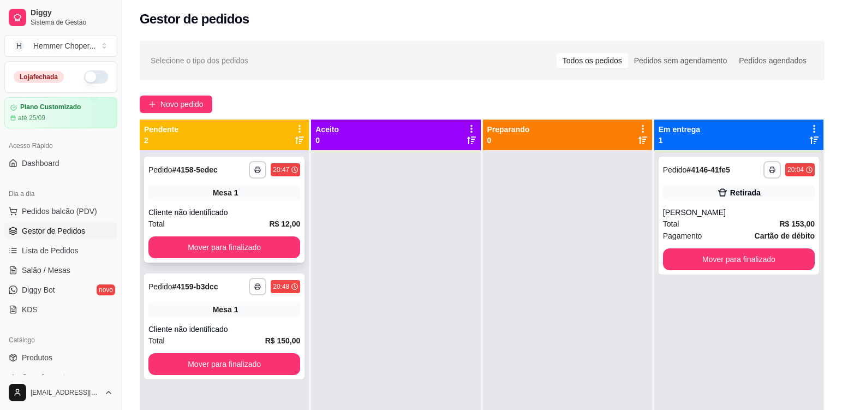
click at [250, 207] on div "Cliente não identificado" at bounding box center [225, 212] width 152 height 11
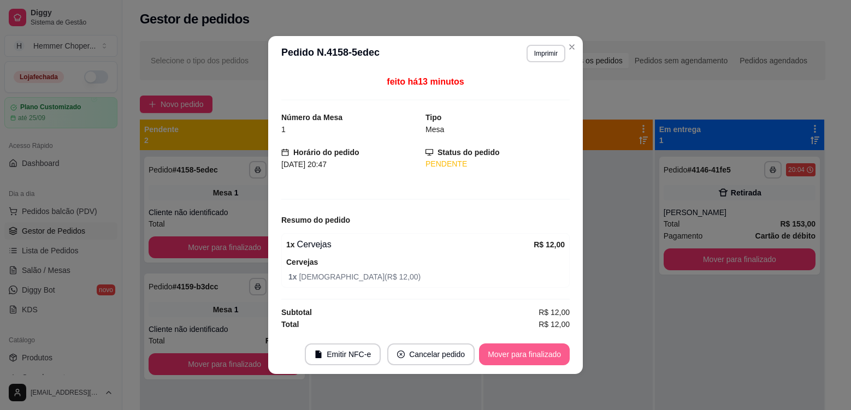
click at [528, 356] on button "Mover para finalizado" at bounding box center [524, 354] width 91 height 22
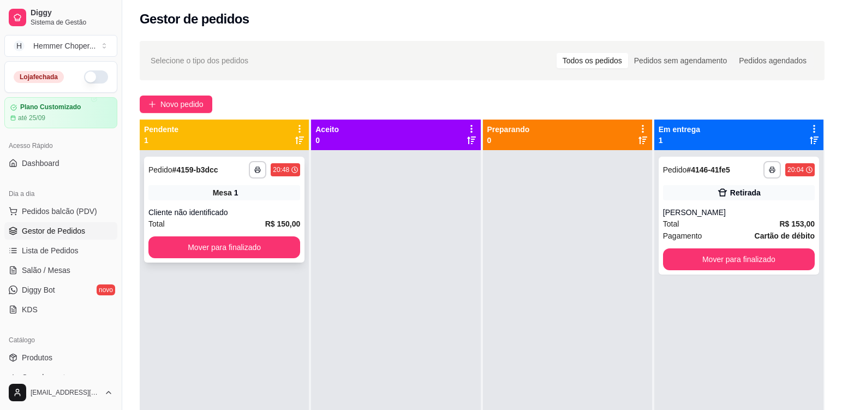
click at [241, 203] on div "**********" at bounding box center [224, 210] width 161 height 106
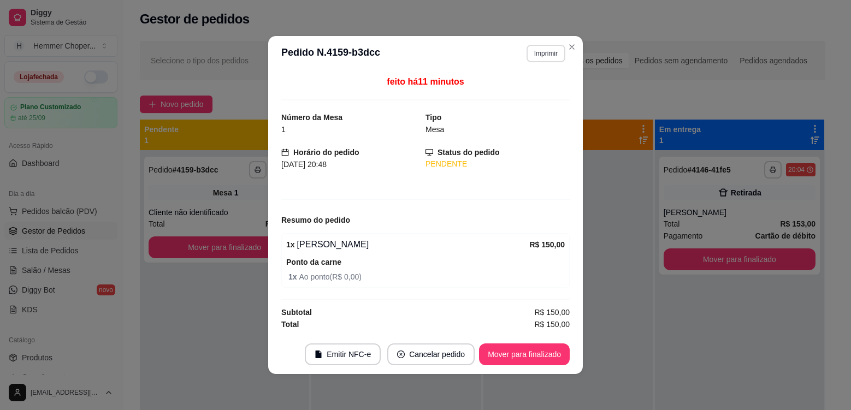
click at [542, 56] on button "Imprimir" at bounding box center [545, 53] width 39 height 17
click at [538, 95] on button "Cozinha" at bounding box center [526, 91] width 79 height 17
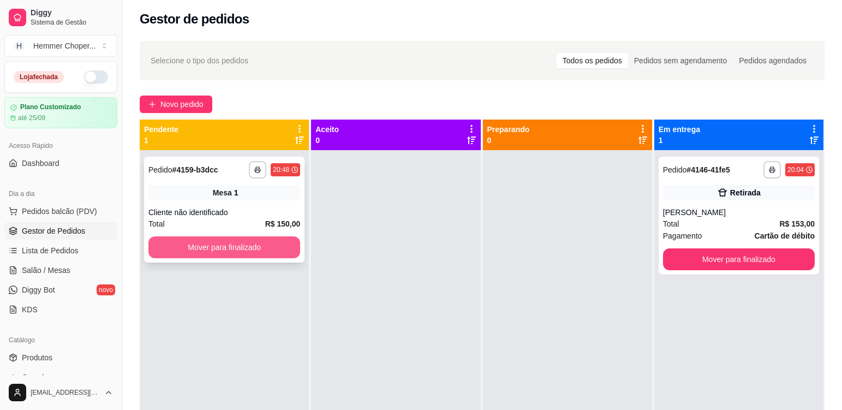
click at [278, 242] on button "Mover para finalizado" at bounding box center [225, 247] width 152 height 22
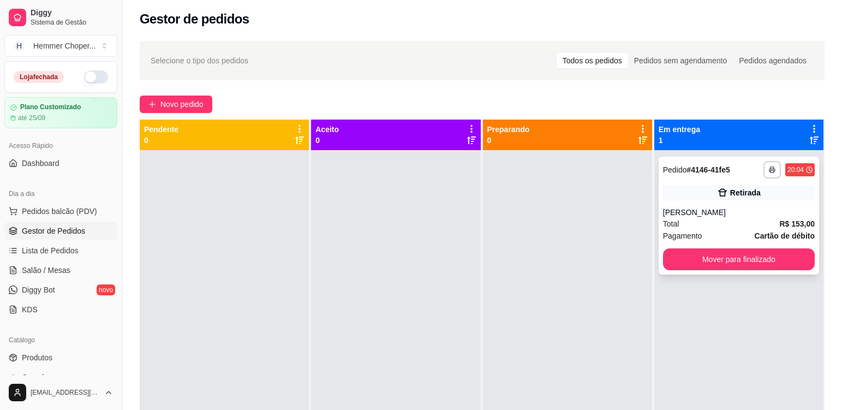
click at [721, 216] on div "[PERSON_NAME]" at bounding box center [739, 212] width 152 height 11
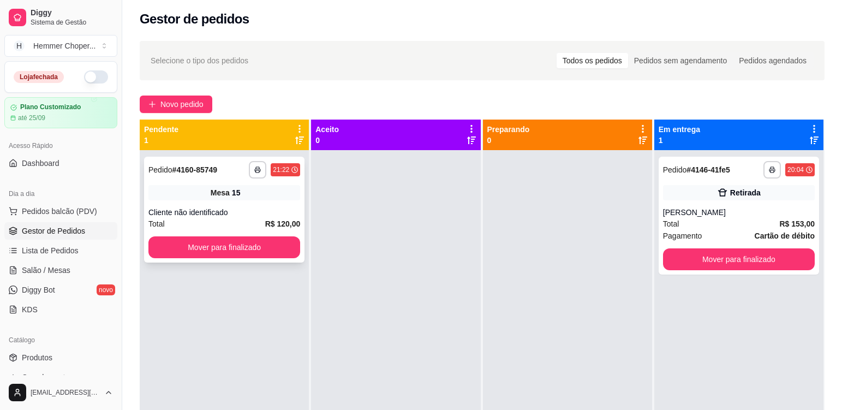
click at [248, 194] on div "Mesa 15" at bounding box center [225, 192] width 152 height 15
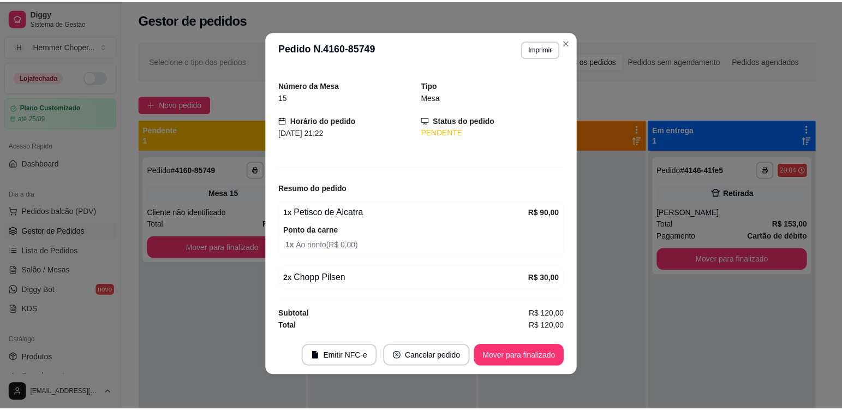
scroll to position [2, 0]
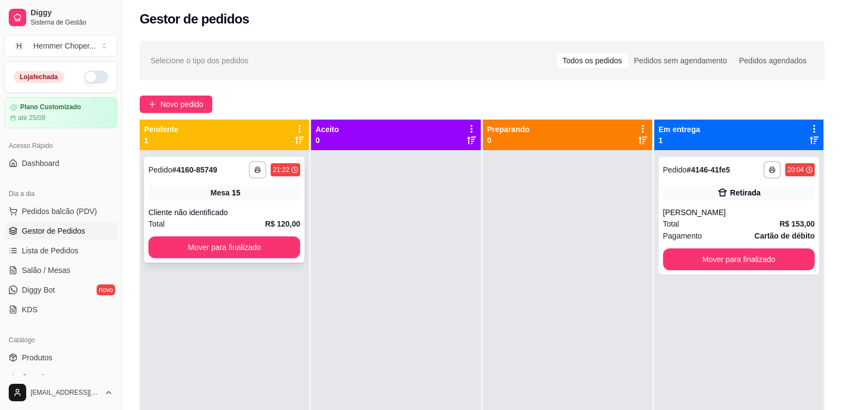
click at [260, 203] on div "**********" at bounding box center [224, 210] width 161 height 106
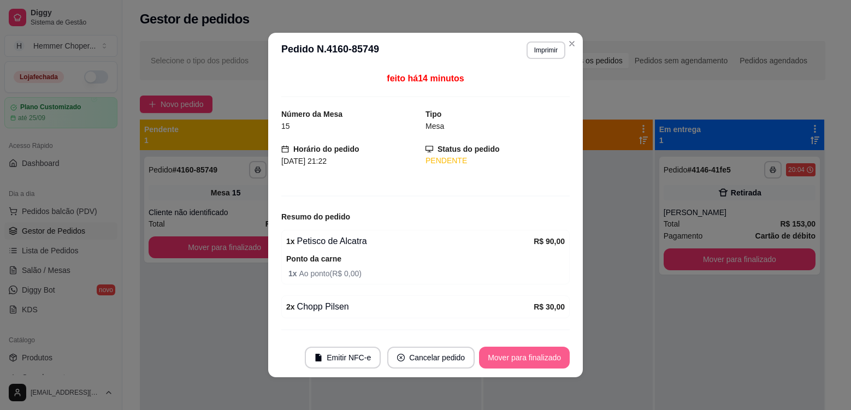
click at [517, 358] on button "Mover para finalizado" at bounding box center [524, 358] width 91 height 22
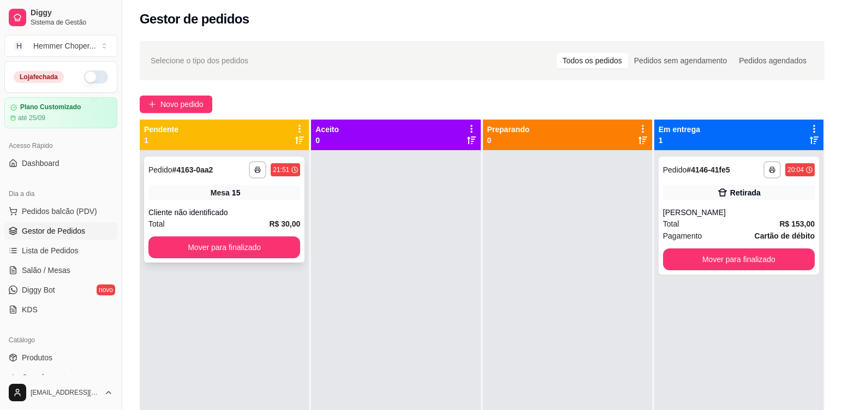
click at [247, 211] on div "Cliente não identificado" at bounding box center [225, 212] width 152 height 11
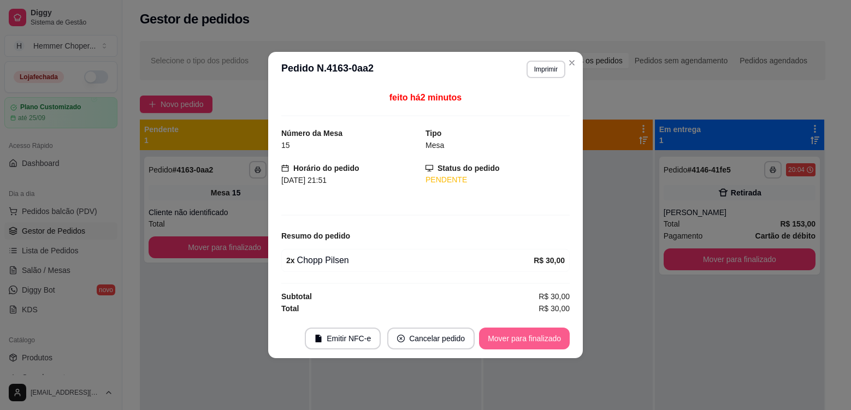
click at [547, 338] on button "Mover para finalizado" at bounding box center [524, 339] width 91 height 22
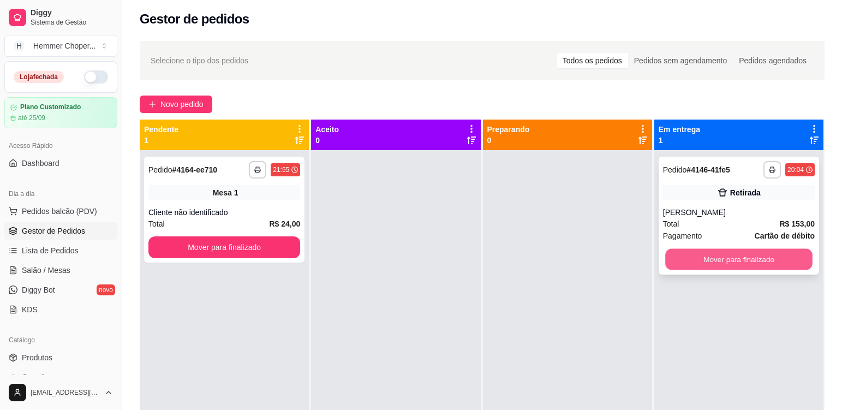
click at [740, 264] on button "Mover para finalizado" at bounding box center [739, 259] width 147 height 21
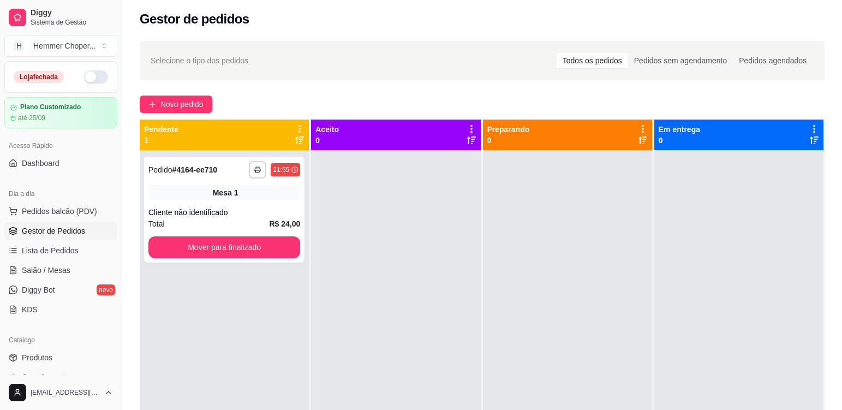
click at [218, 267] on div "**********" at bounding box center [224, 355] width 169 height 410
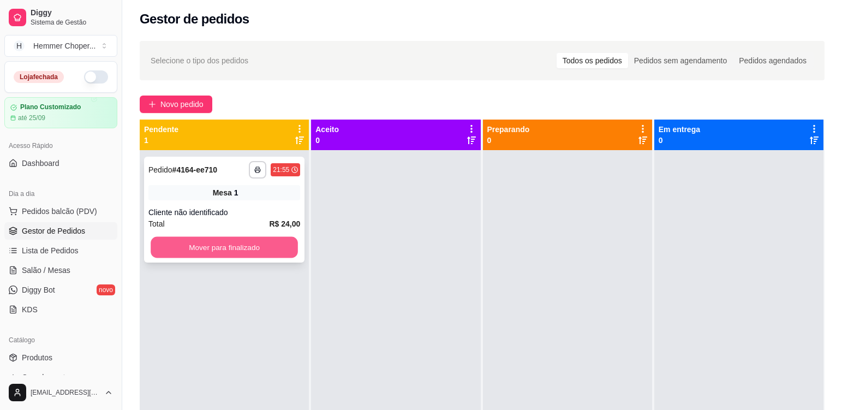
click at [216, 240] on button "Mover para finalizado" at bounding box center [224, 247] width 147 height 21
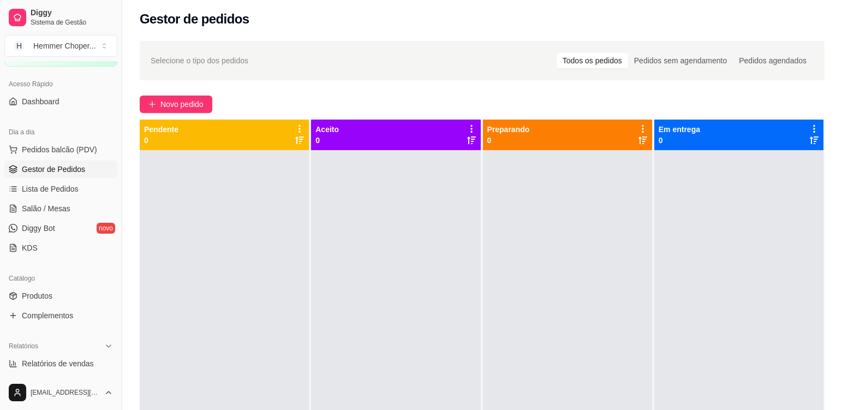
scroll to position [164, 0]
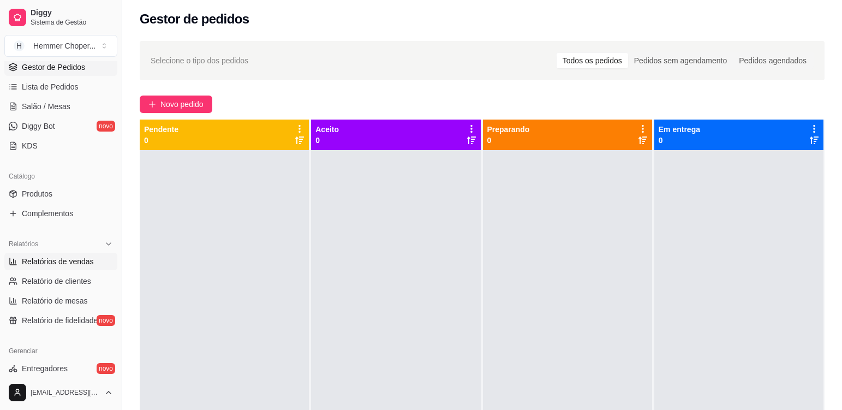
click at [56, 259] on span "Relatórios de vendas" at bounding box center [58, 261] width 72 height 11
